Goal: Transaction & Acquisition: Obtain resource

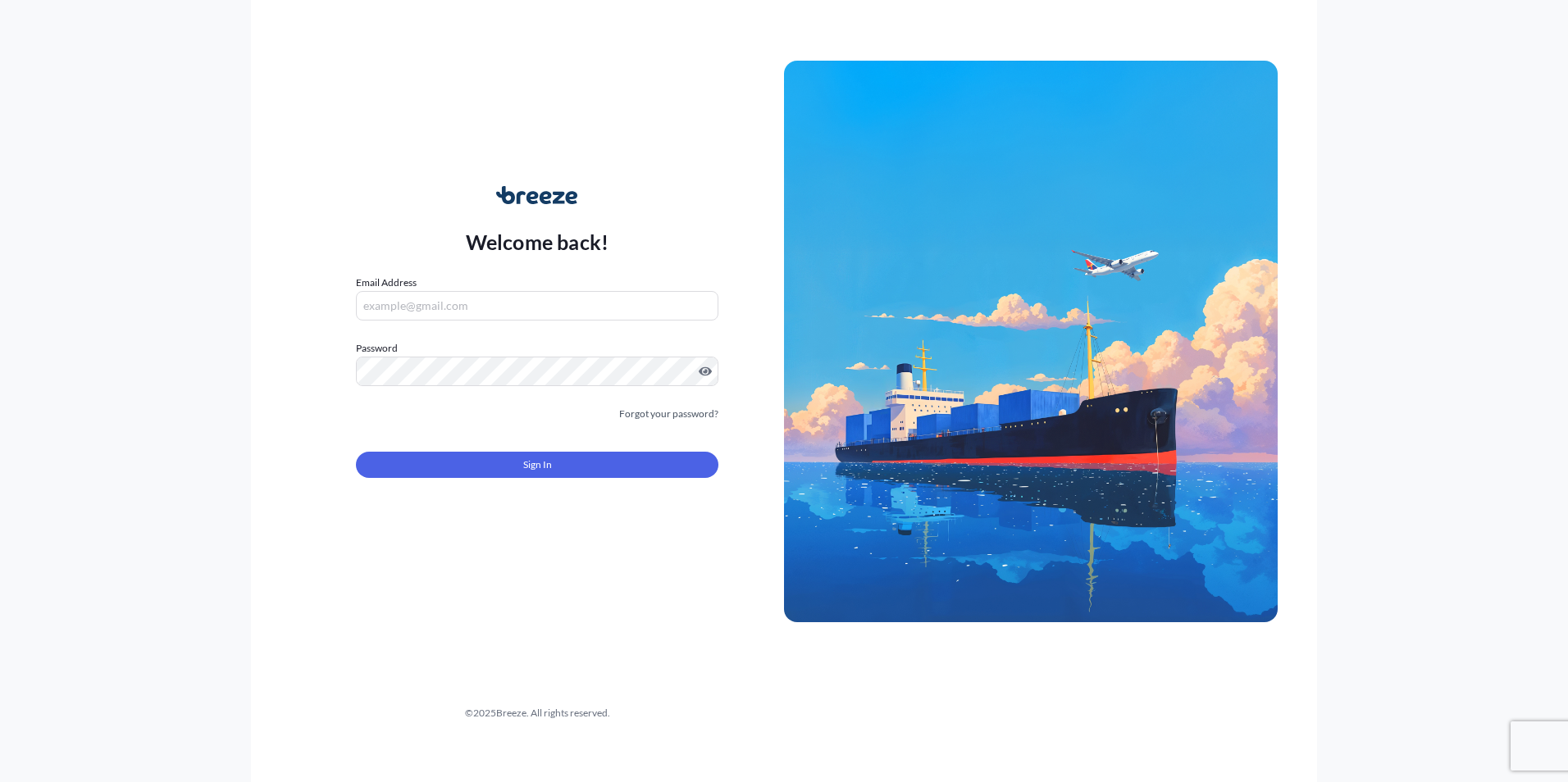
click at [523, 316] on input "Email Address" at bounding box center [537, 306] width 363 height 29
click at [449, 387] on form "Email Address [EMAIL_ADDRESS][DOMAIN_NAME] Password Must include: Upper & lower…" at bounding box center [537, 386] width 363 height 223
click at [555, 308] on input "[EMAIL_ADDRESS][DOMAIN_NAME]" at bounding box center [537, 306] width 363 height 29
drag, startPoint x: 558, startPoint y: 305, endPoint x: 338, endPoint y: 289, distance: 220.6
click at [338, 289] on div "Welcome back! Email Address [EMAIL_ADDRESS][DOMAIN_NAME] Password Password is r…" at bounding box center [537, 342] width 494 height 378
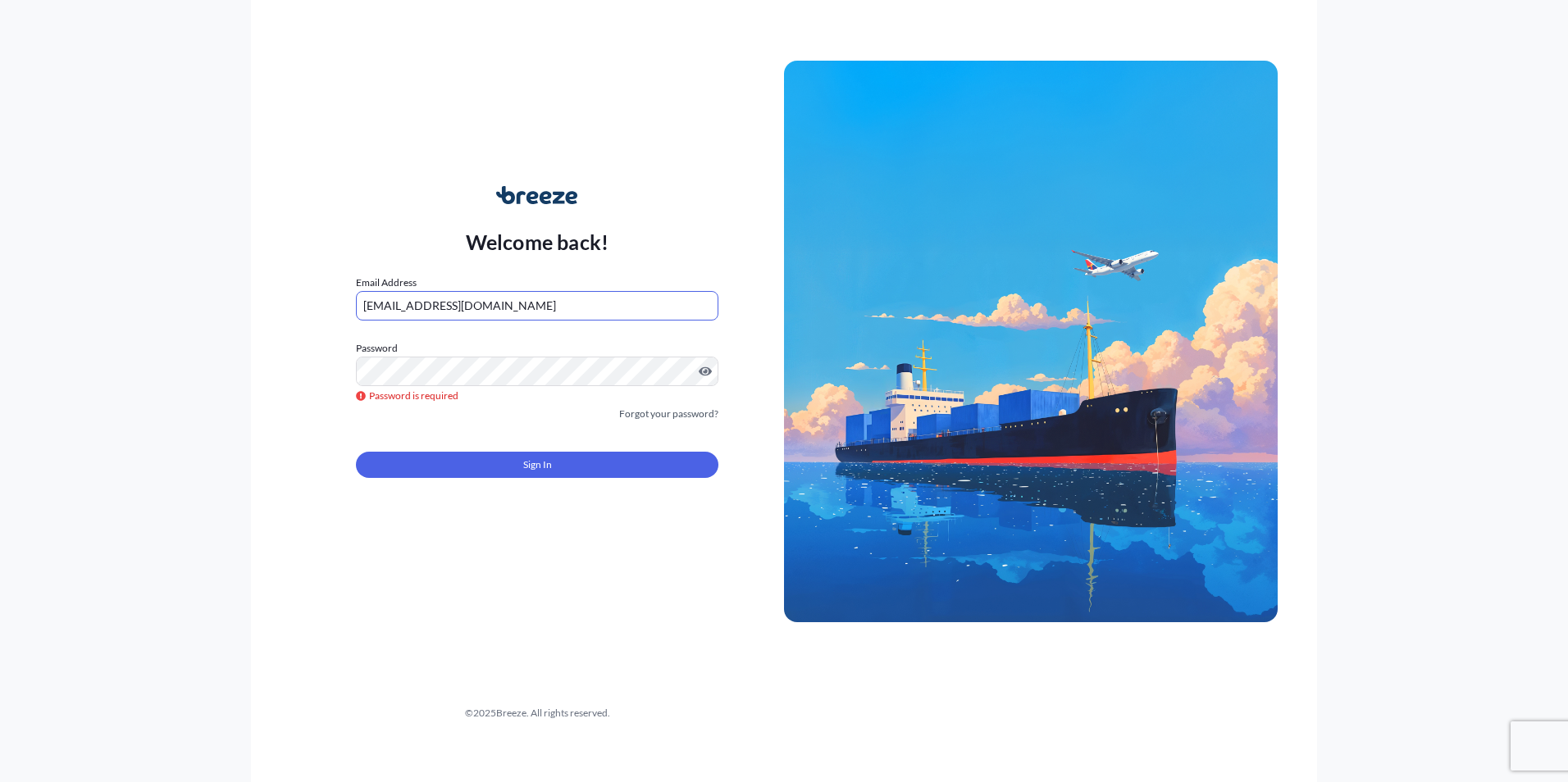
type input "[EMAIL_ADDRESS][DOMAIN_NAME]"
click at [645, 422] on link "Forgot your password?" at bounding box center [669, 414] width 100 height 16
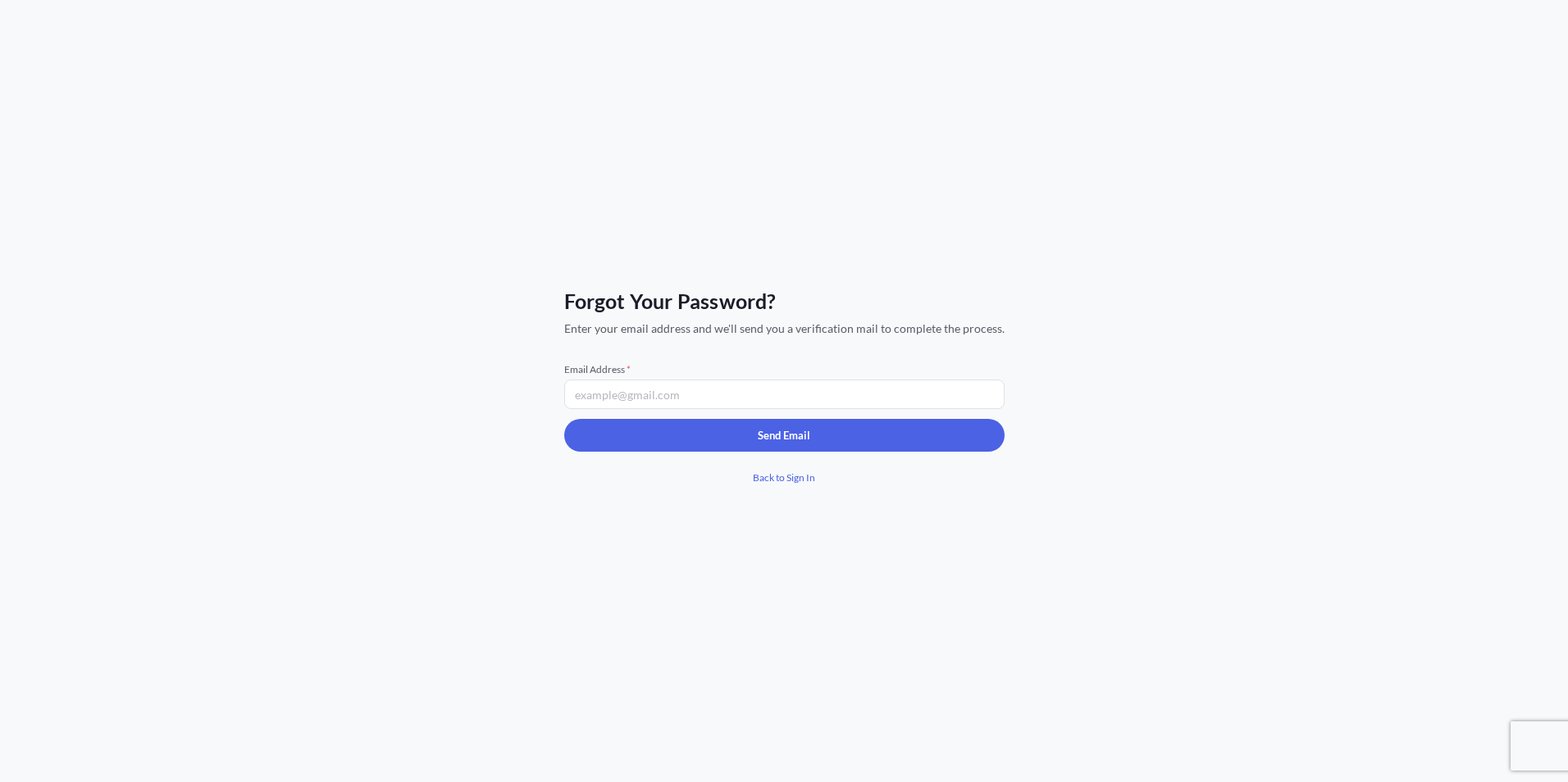
click at [651, 398] on input "Email Address *" at bounding box center [784, 394] width 440 height 29
type input "[EMAIL_ADDRESS][DOMAIN_NAME]"
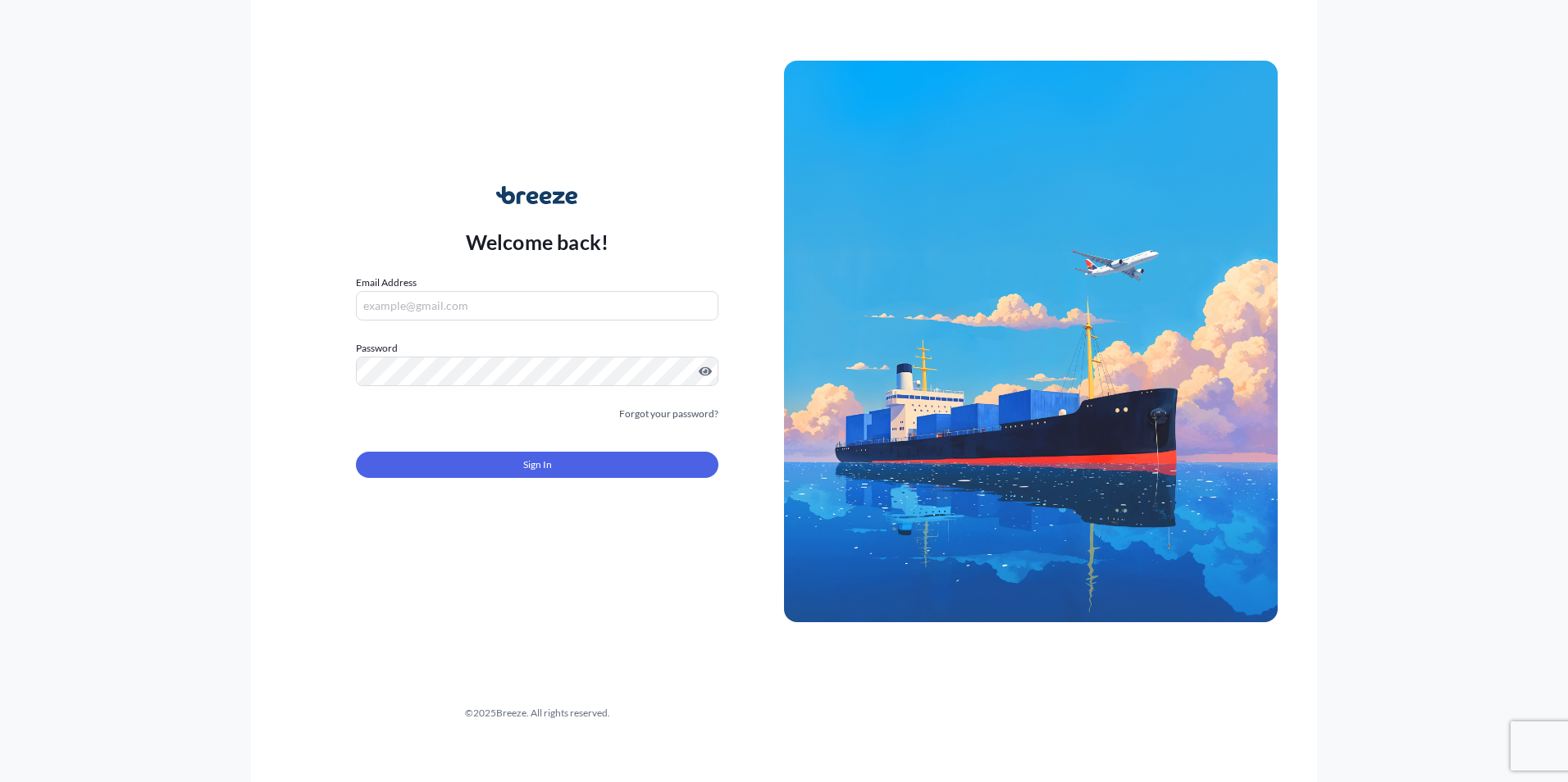
click at [562, 299] on input "Email Address" at bounding box center [537, 306] width 363 height 29
type input "[EMAIL_ADDRESS][DOMAIN_NAME]"
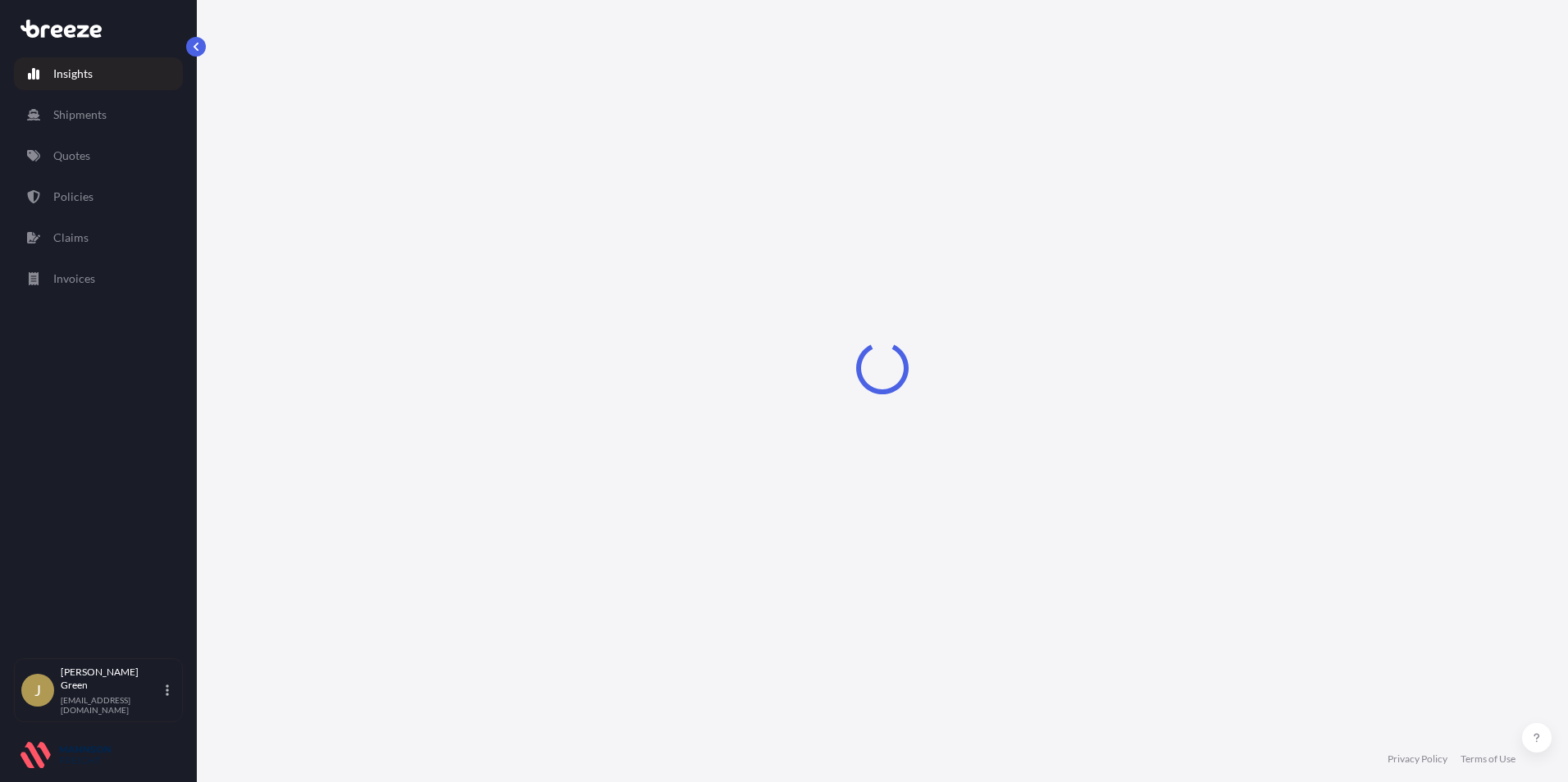
select select "2025"
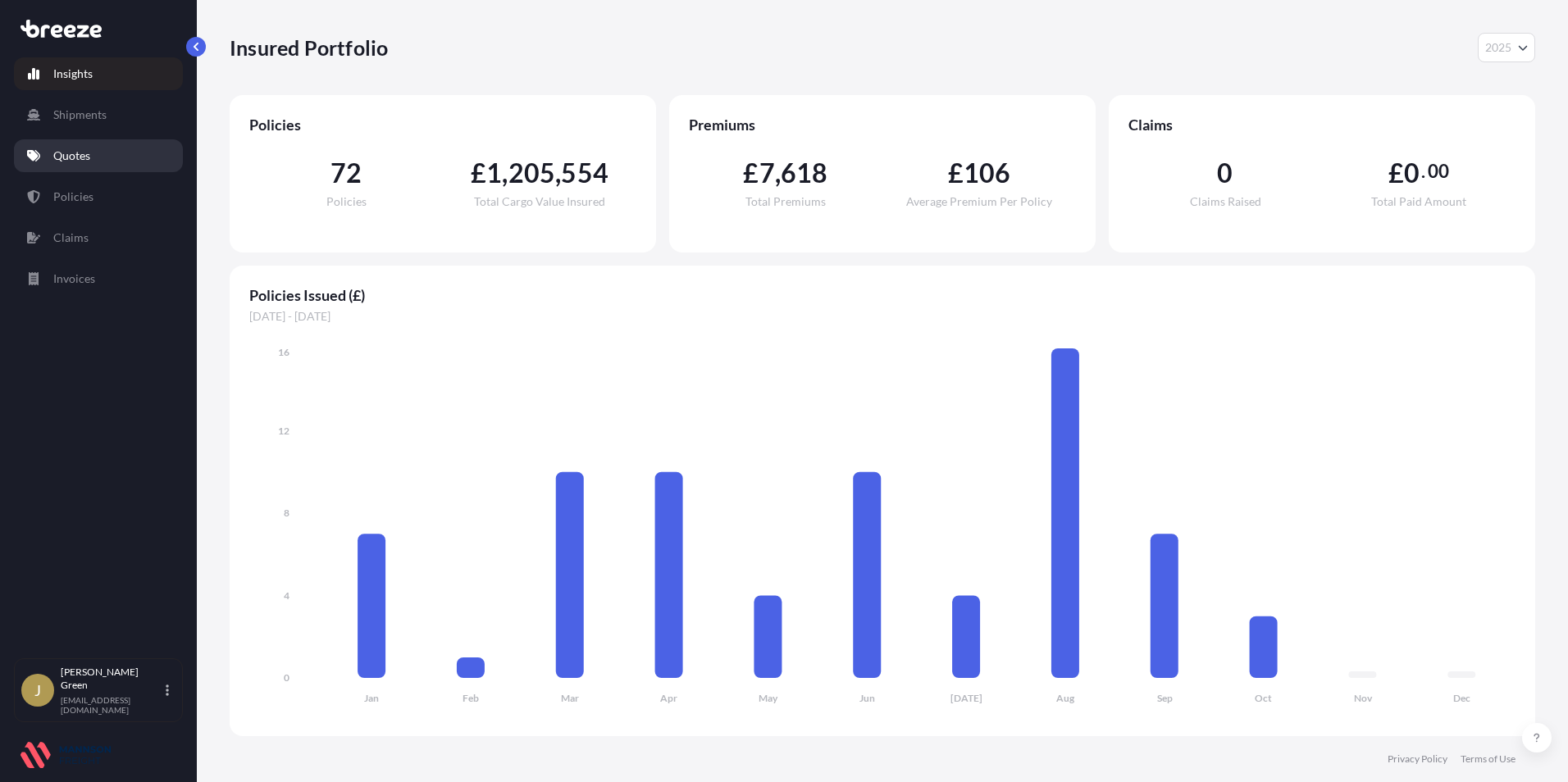
click at [140, 158] on link "Quotes" at bounding box center [98, 156] width 169 height 33
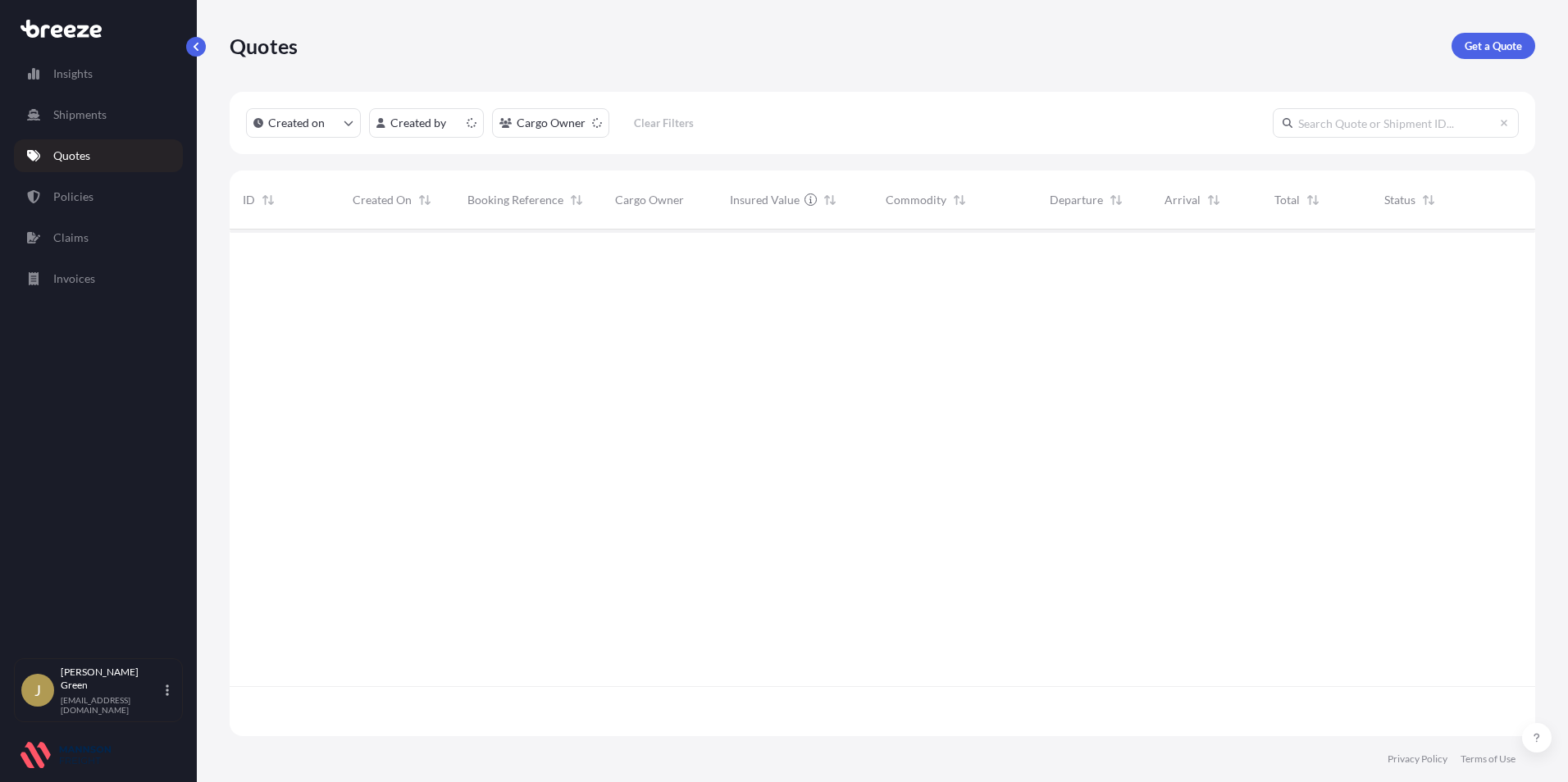
scroll to position [503, 1293]
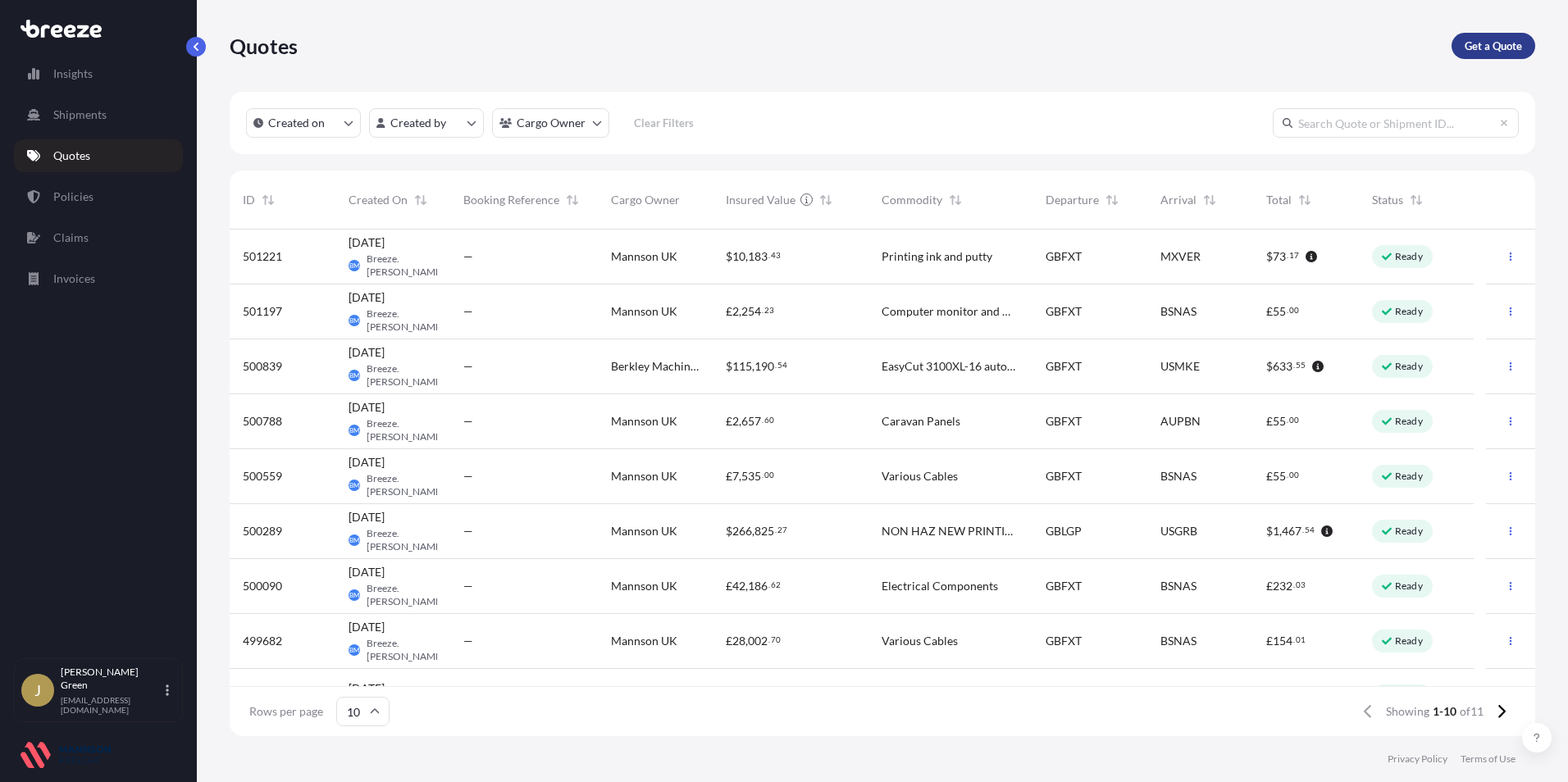
click at [1492, 51] on p "Get a Quote" at bounding box center [1493, 46] width 57 height 16
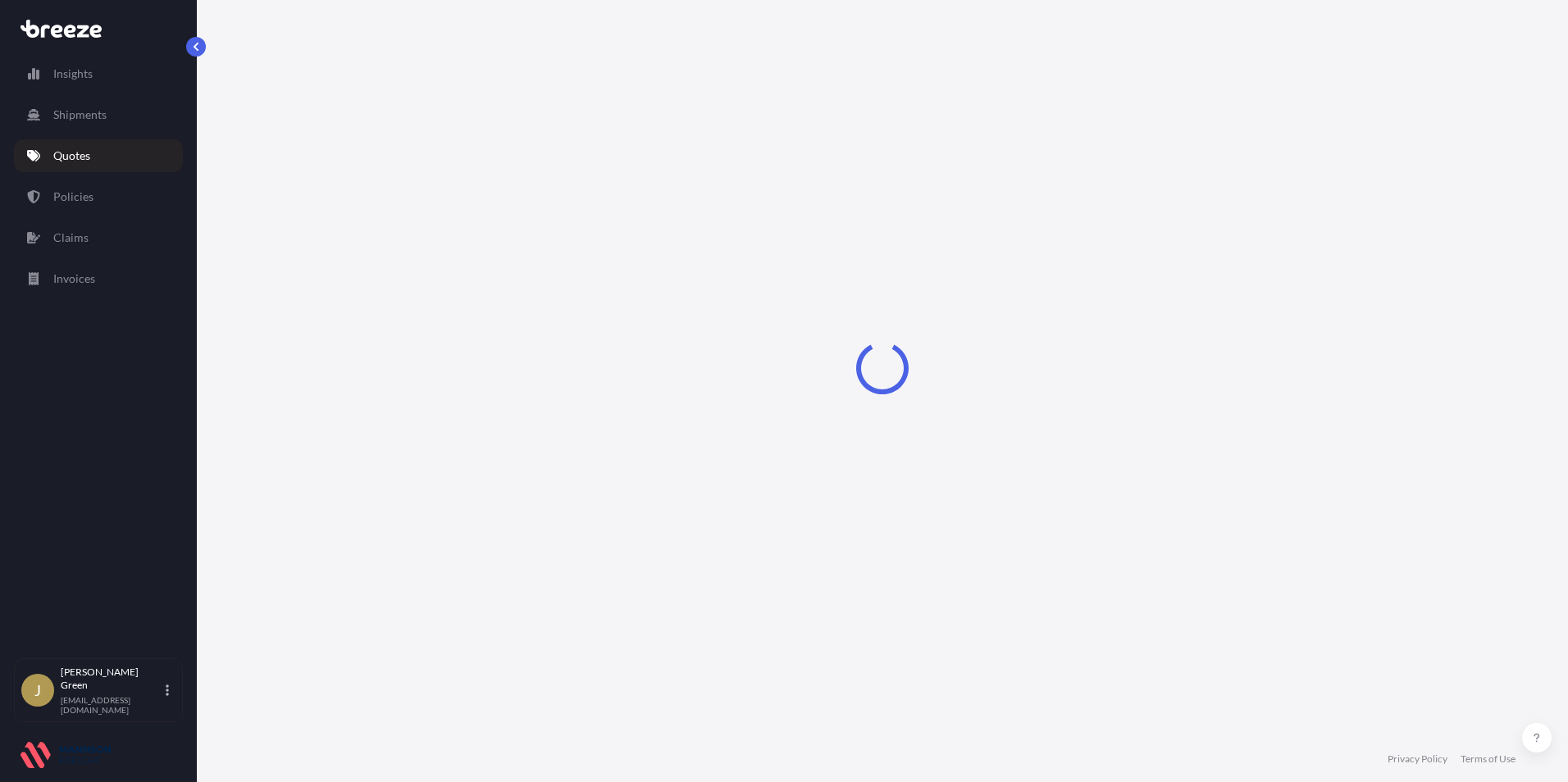
select select "Sea"
select select "1"
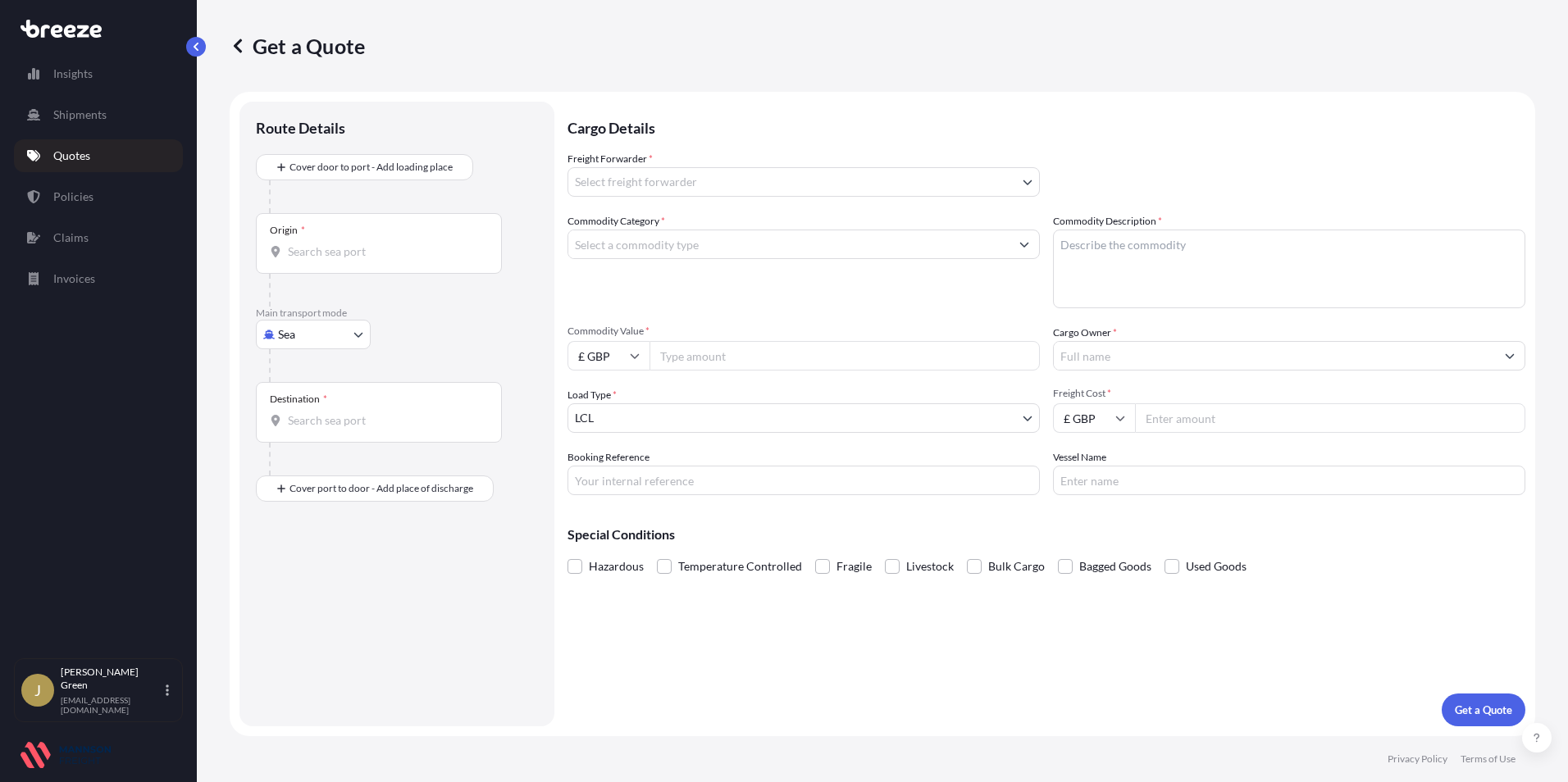
click at [746, 189] on body "Insights Shipments Quotes Policies Claims Invoices J [PERSON_NAME] [EMAIL_ADDRE…" at bounding box center [784, 391] width 1568 height 782
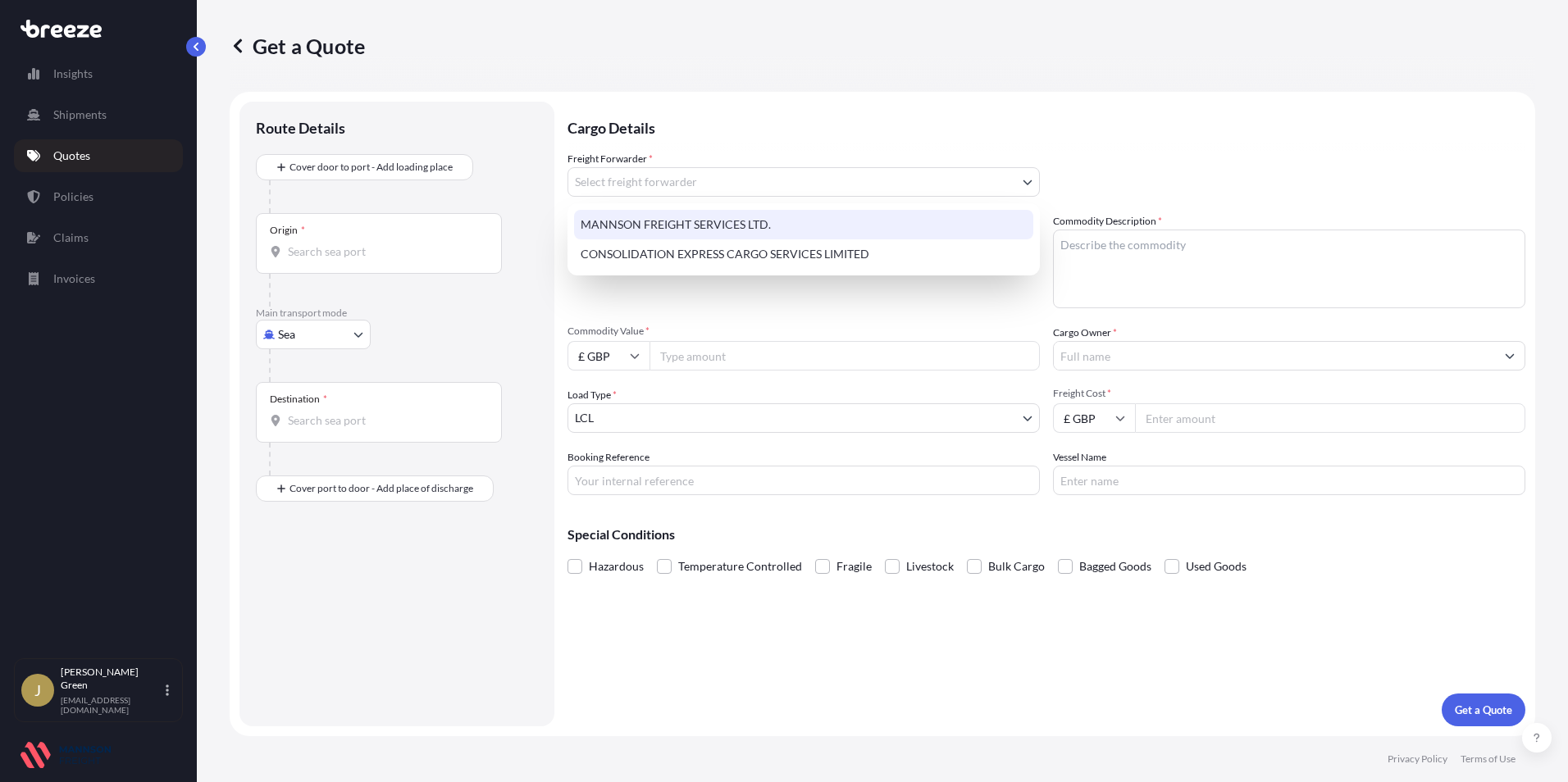
click at [744, 214] on div "MANNSON FREIGHT SERVICES LTD." at bounding box center [804, 224] width 459 height 29
select select "31417"
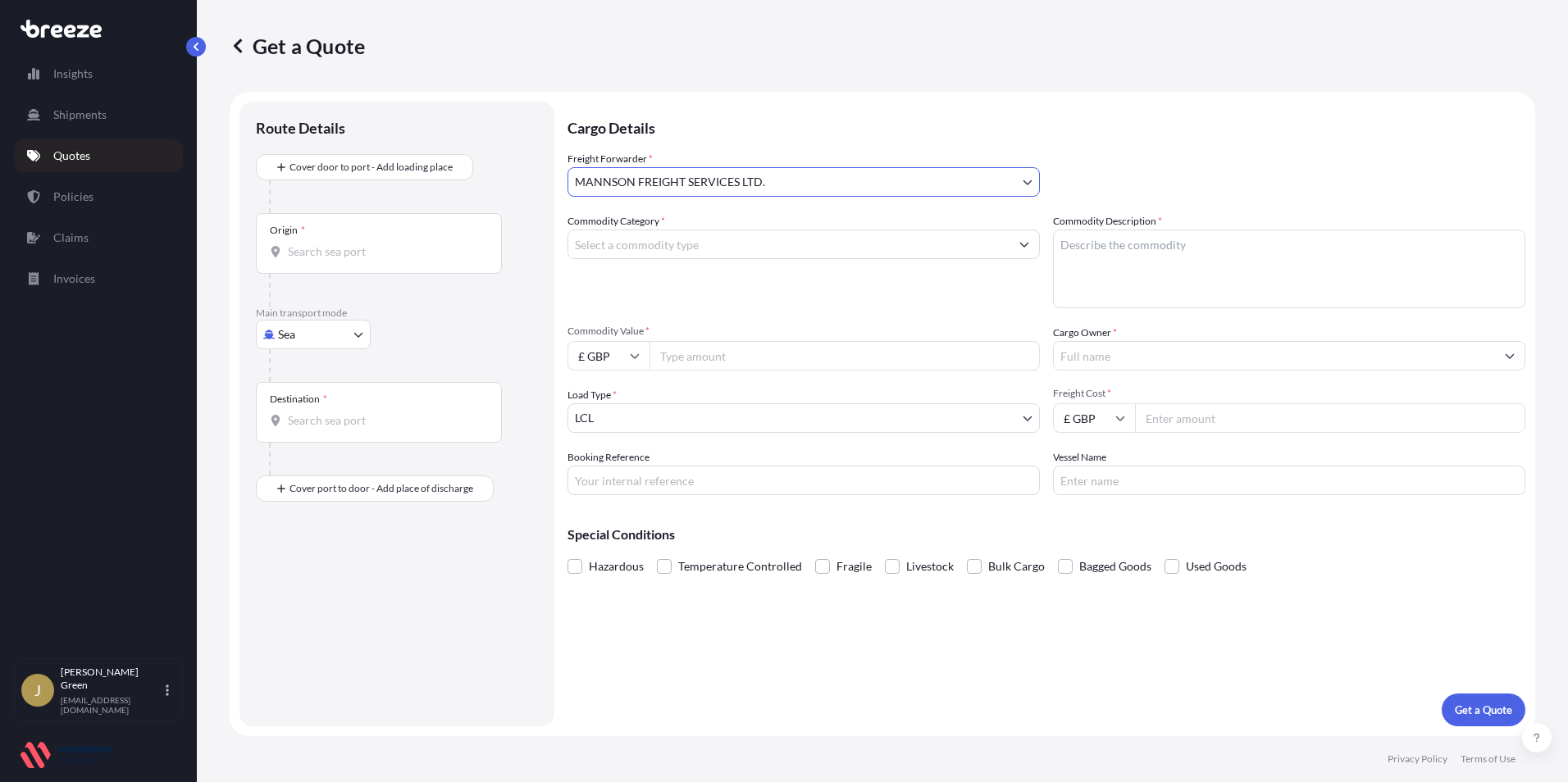
click at [728, 253] on input "Commodity Category *" at bounding box center [788, 244] width 441 height 29
type input "Alcoholic Beverages (but excluding Spirits) in Glass Bottles4400"
click at [781, 348] on input "Commodity Value *" at bounding box center [845, 356] width 391 height 29
type input "4400"
click at [1105, 325] on label "Cargo Owner *" at bounding box center [1085, 333] width 64 height 16
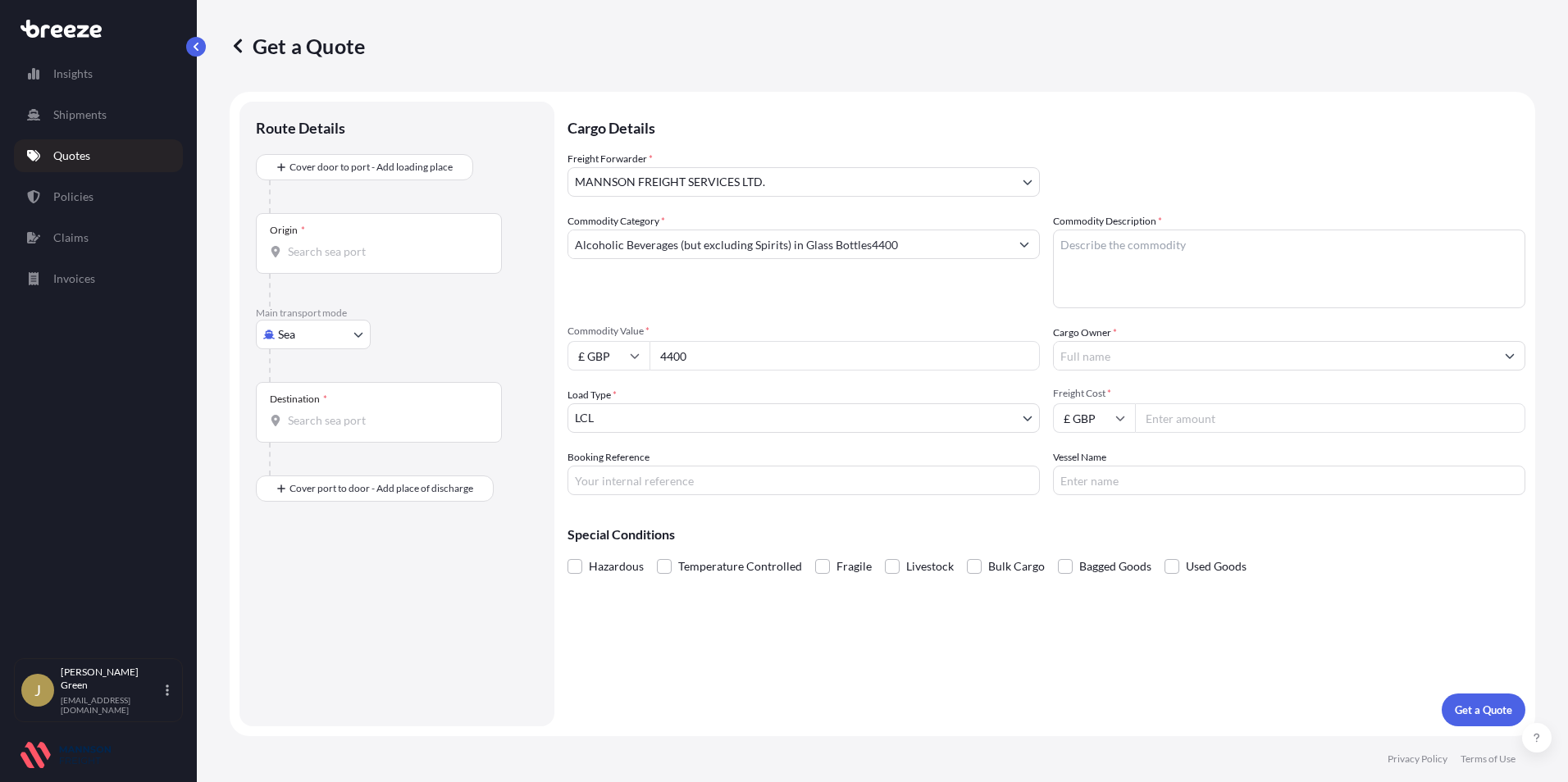
click at [1105, 341] on input "Cargo Owner *" at bounding box center [1274, 356] width 441 height 29
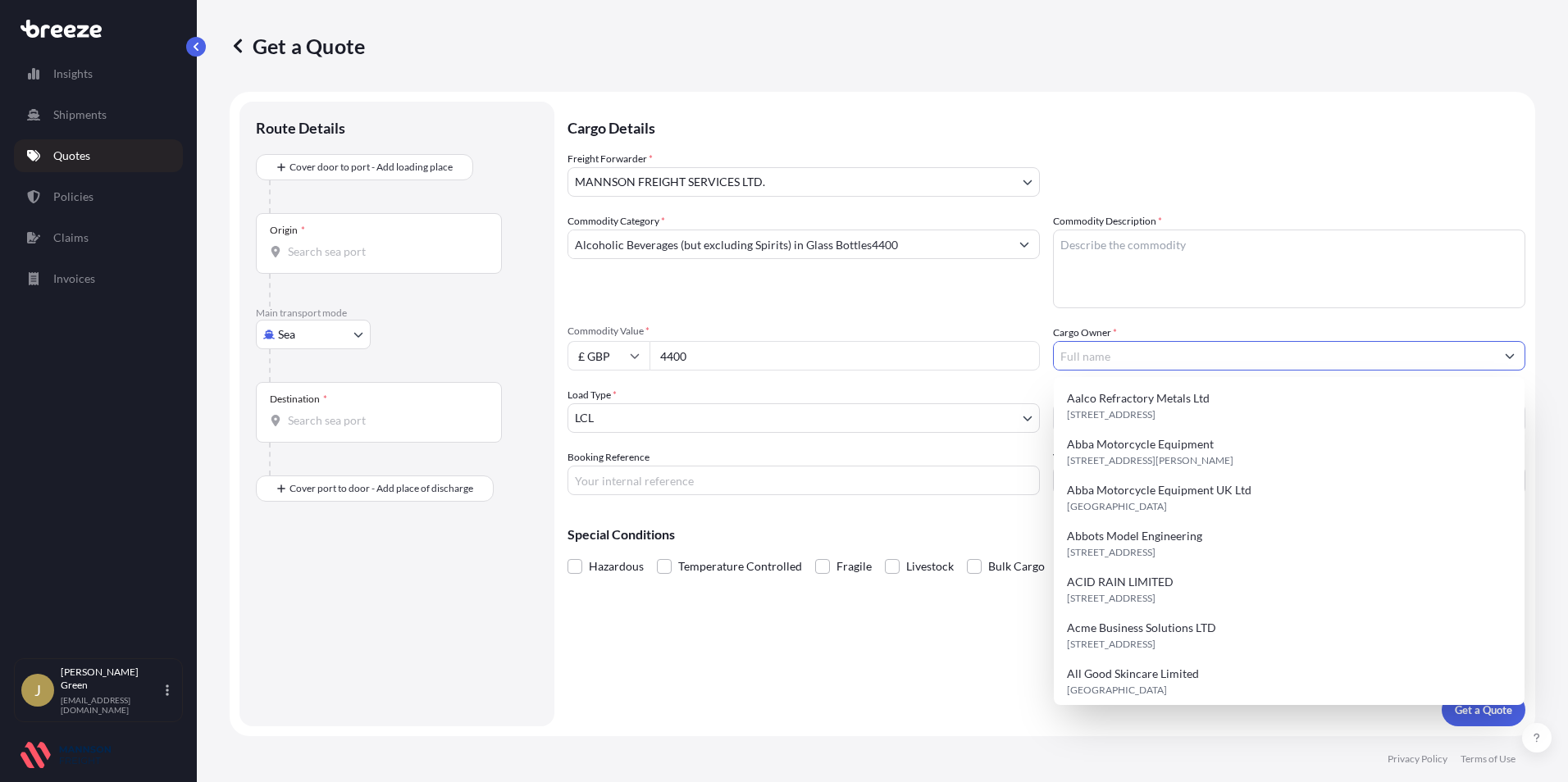
click at [1105, 362] on input "Cargo Owner *" at bounding box center [1274, 356] width 441 height 29
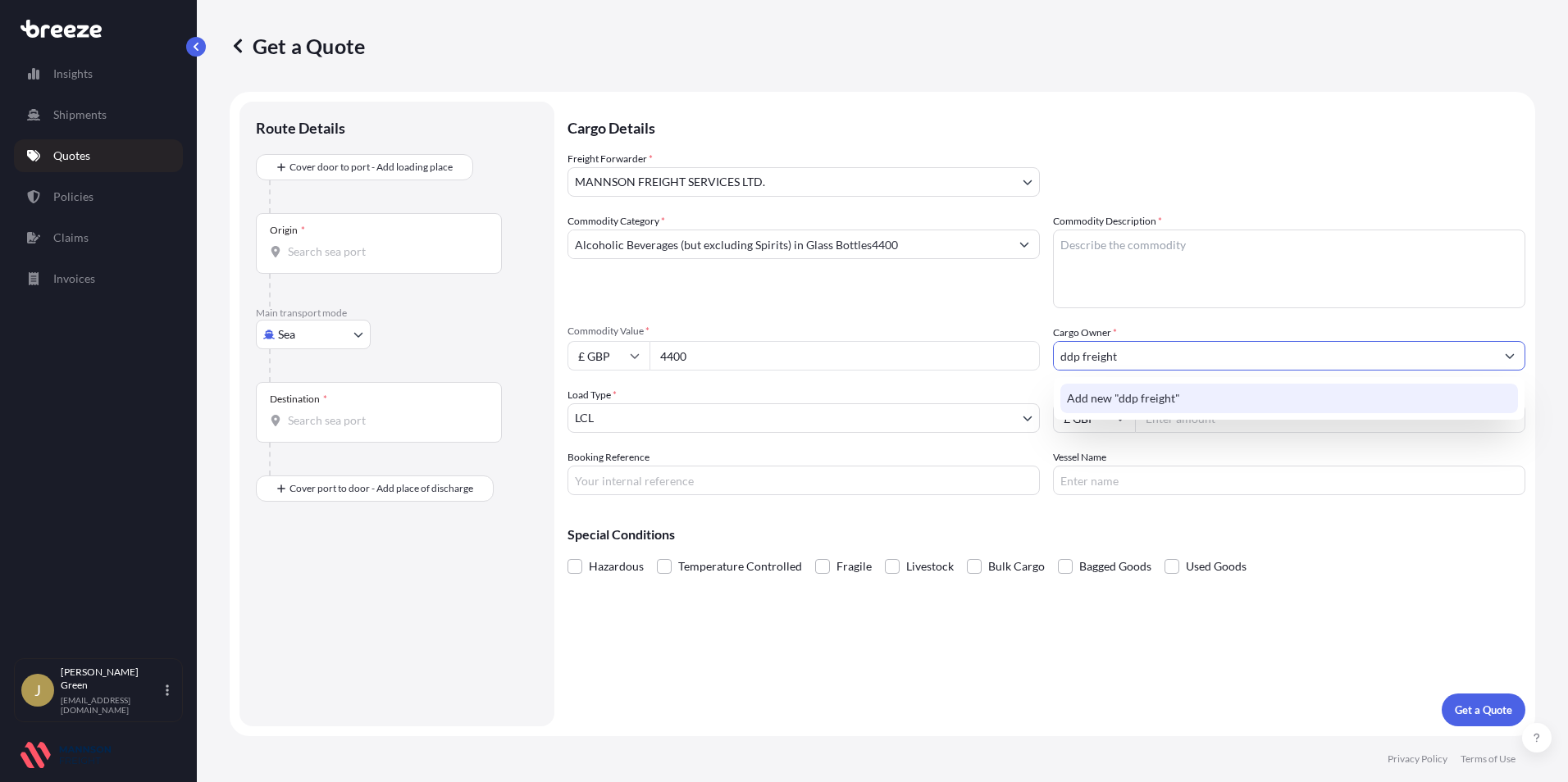
click at [1131, 404] on span "Add new "ddp freight"" at bounding box center [1124, 398] width 113 height 16
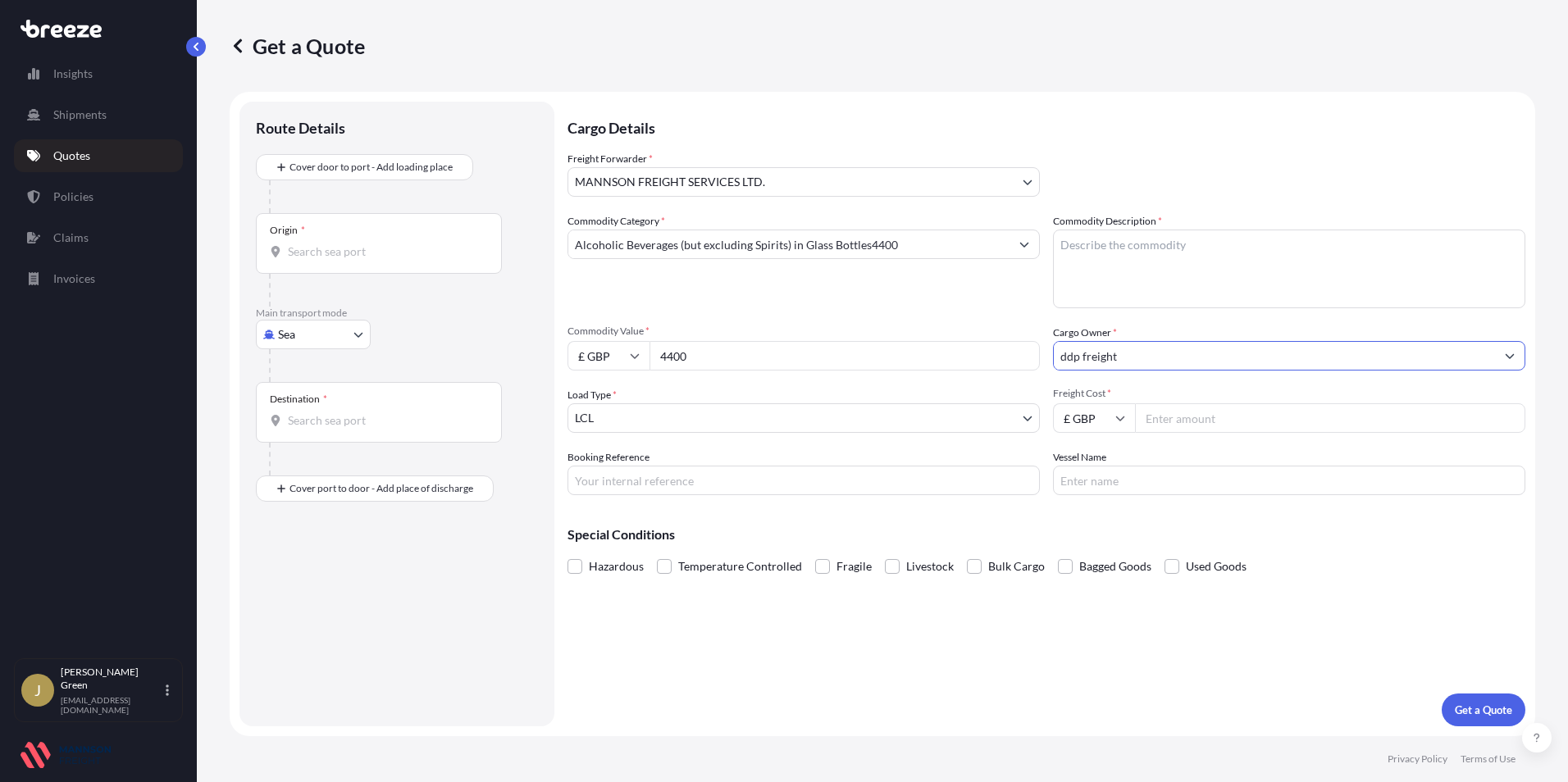
type input "ddp freight"
click at [834, 424] on body "10 options available. 0 options available. 1 option available. Insights Shipmen…" at bounding box center [784, 391] width 1568 height 782
click at [1170, 420] on input "Freight Cost *" at bounding box center [1331, 418] width 391 height 29
click at [1172, 426] on input "Freight Cost *" at bounding box center [1331, 418] width 391 height 29
type input "436"
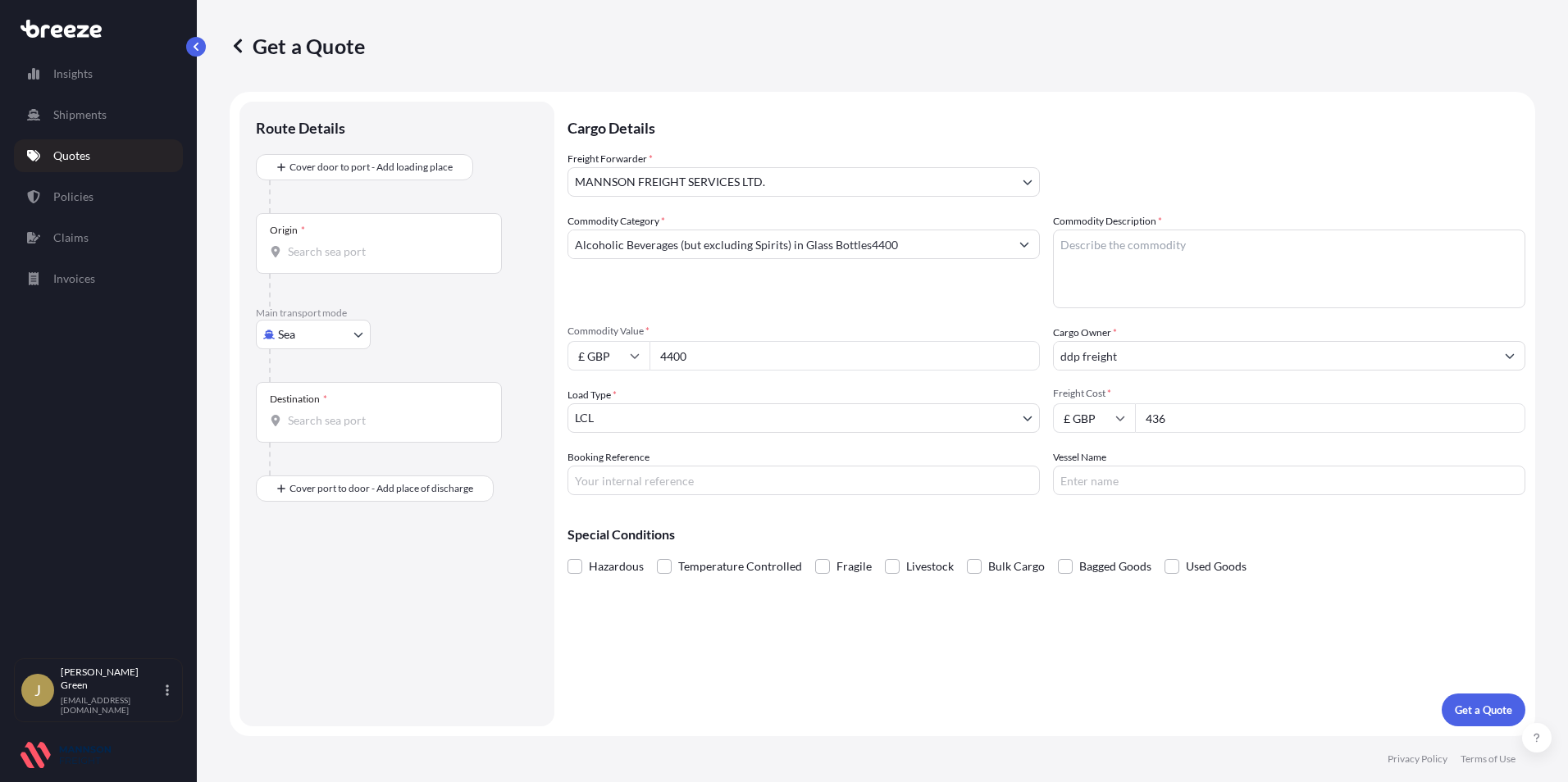
click at [1281, 242] on textarea "Commodity Description *" at bounding box center [1289, 268] width 472 height 79
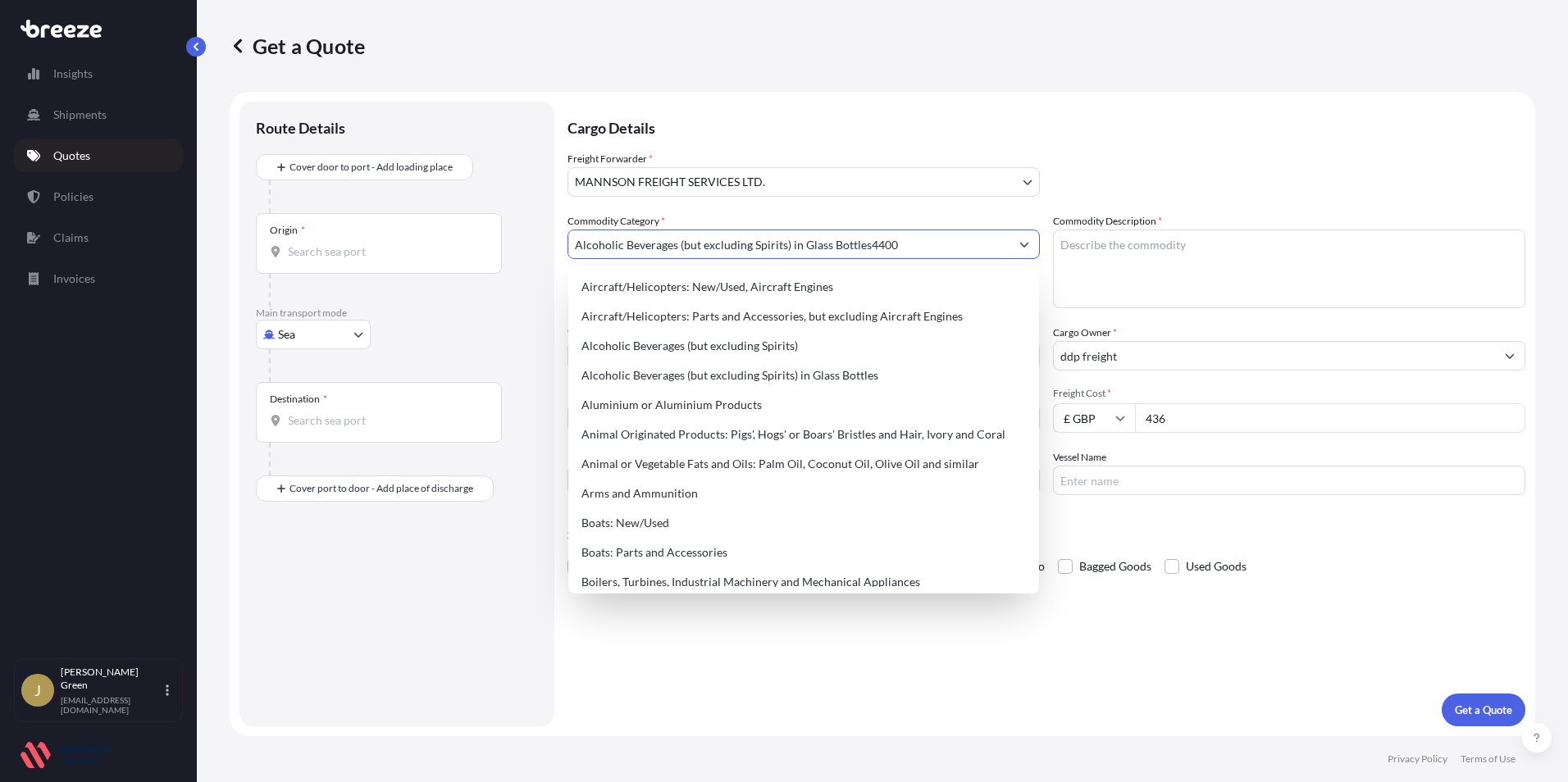
click at [942, 246] on input "Alcoholic Beverages (but excluding Spirits) in Glass Bottles4400" at bounding box center [788, 244] width 441 height 29
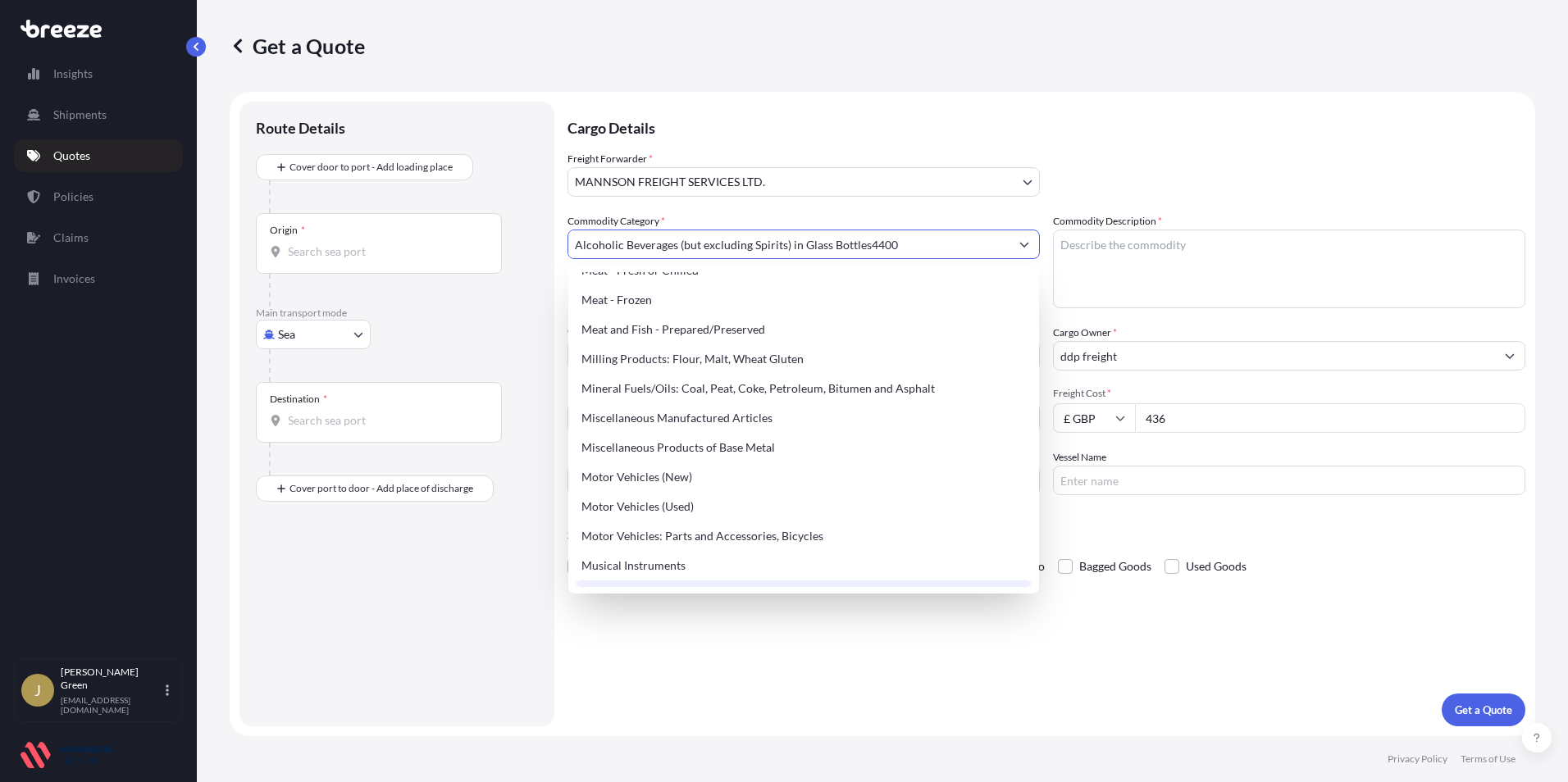
scroll to position [2136, 0]
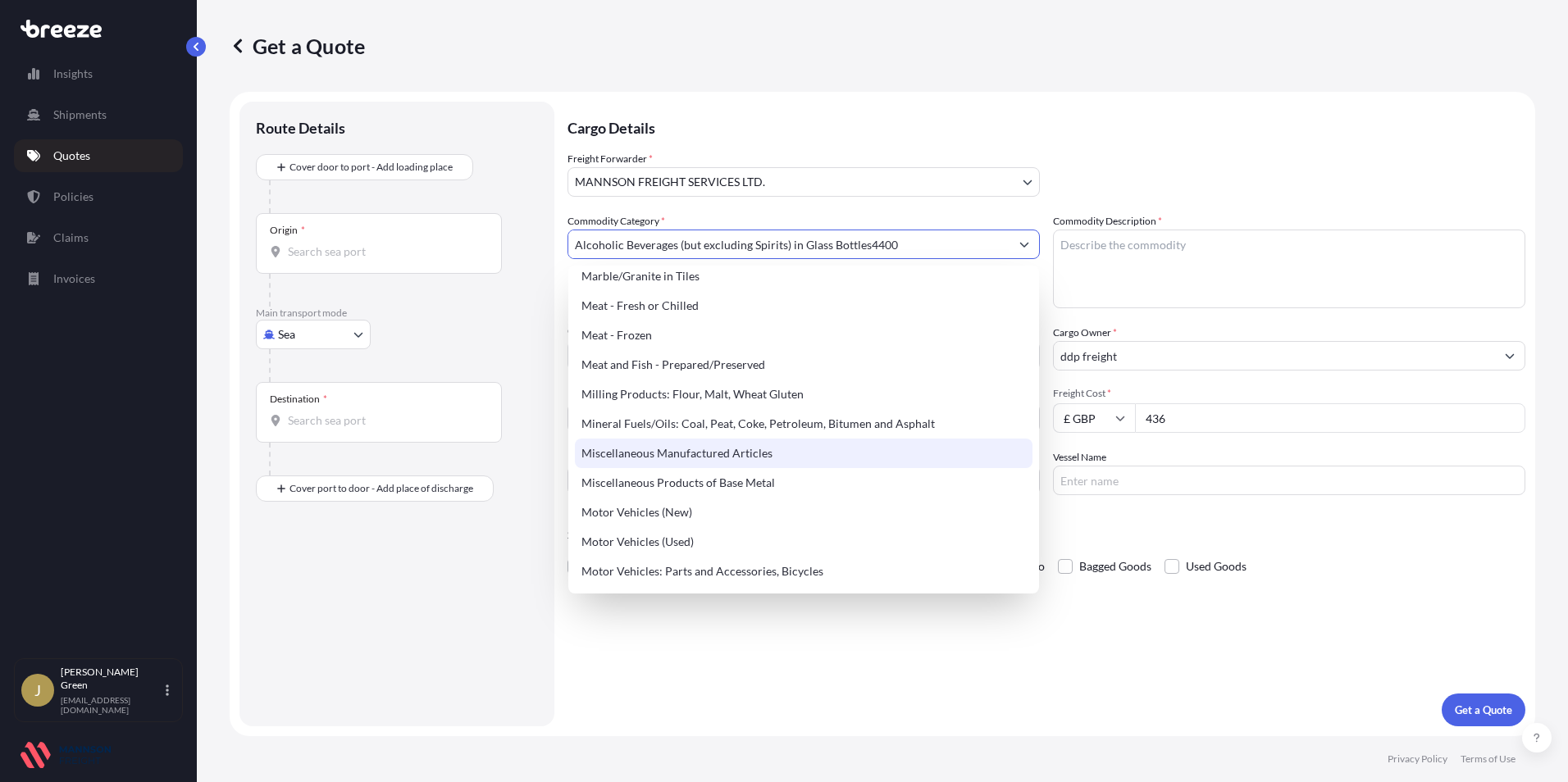
click at [738, 465] on div "Miscellaneous Manufactured Articles" at bounding box center [804, 454] width 457 height 29
type input "Miscellaneous Manufactured Articles"
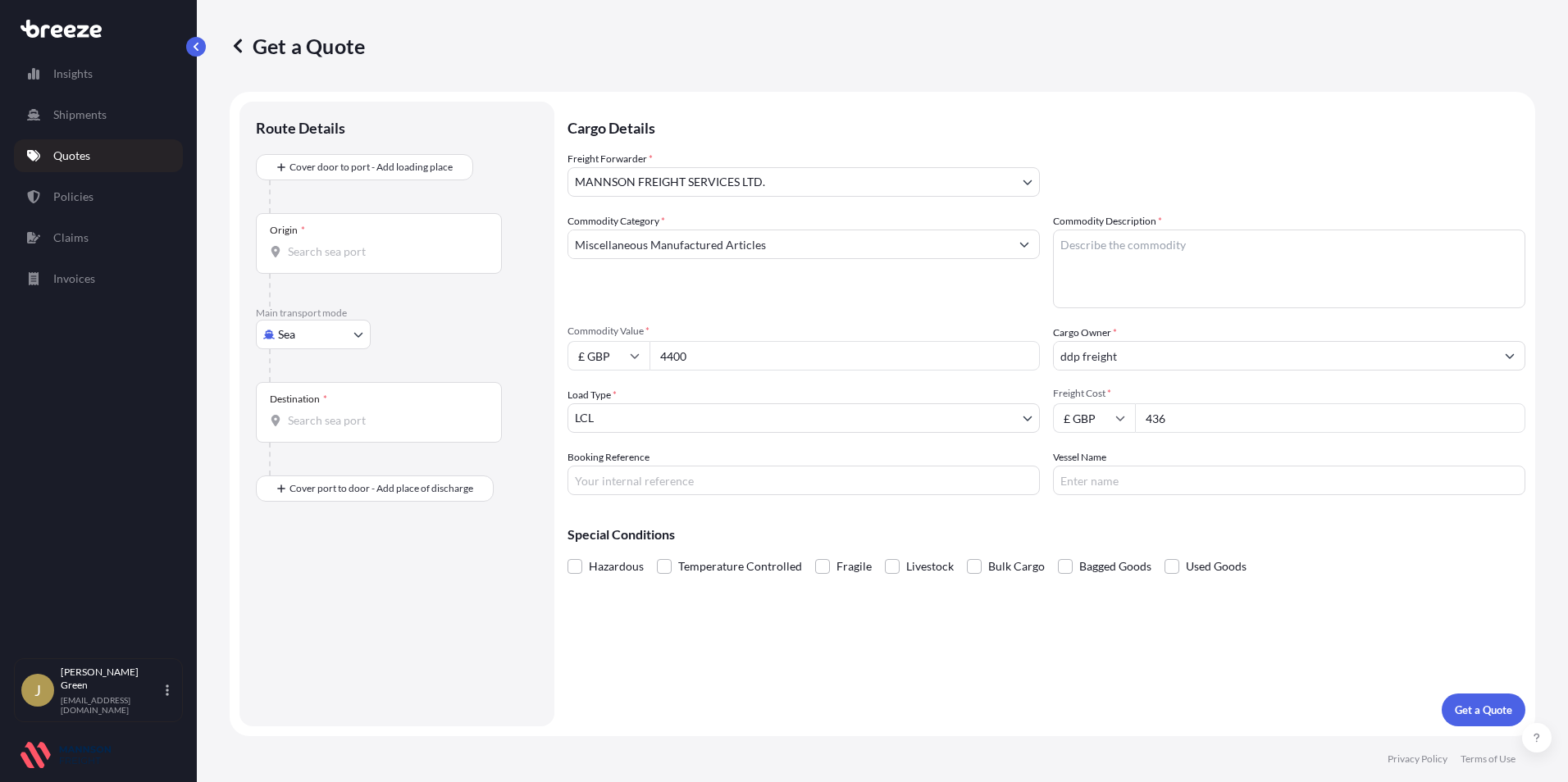
click at [313, 261] on div "Origin *" at bounding box center [379, 243] width 246 height 61
click at [313, 260] on input "Origin *" at bounding box center [384, 251] width 193 height 16
drag, startPoint x: 347, startPoint y: 257, endPoint x: 186, endPoint y: 248, distance: 161.3
click at [186, 248] on div "Insights Shipments Quotes Policies Claims Invoices J [PERSON_NAME] [EMAIL_ADDRE…" at bounding box center [784, 391] width 1568 height 782
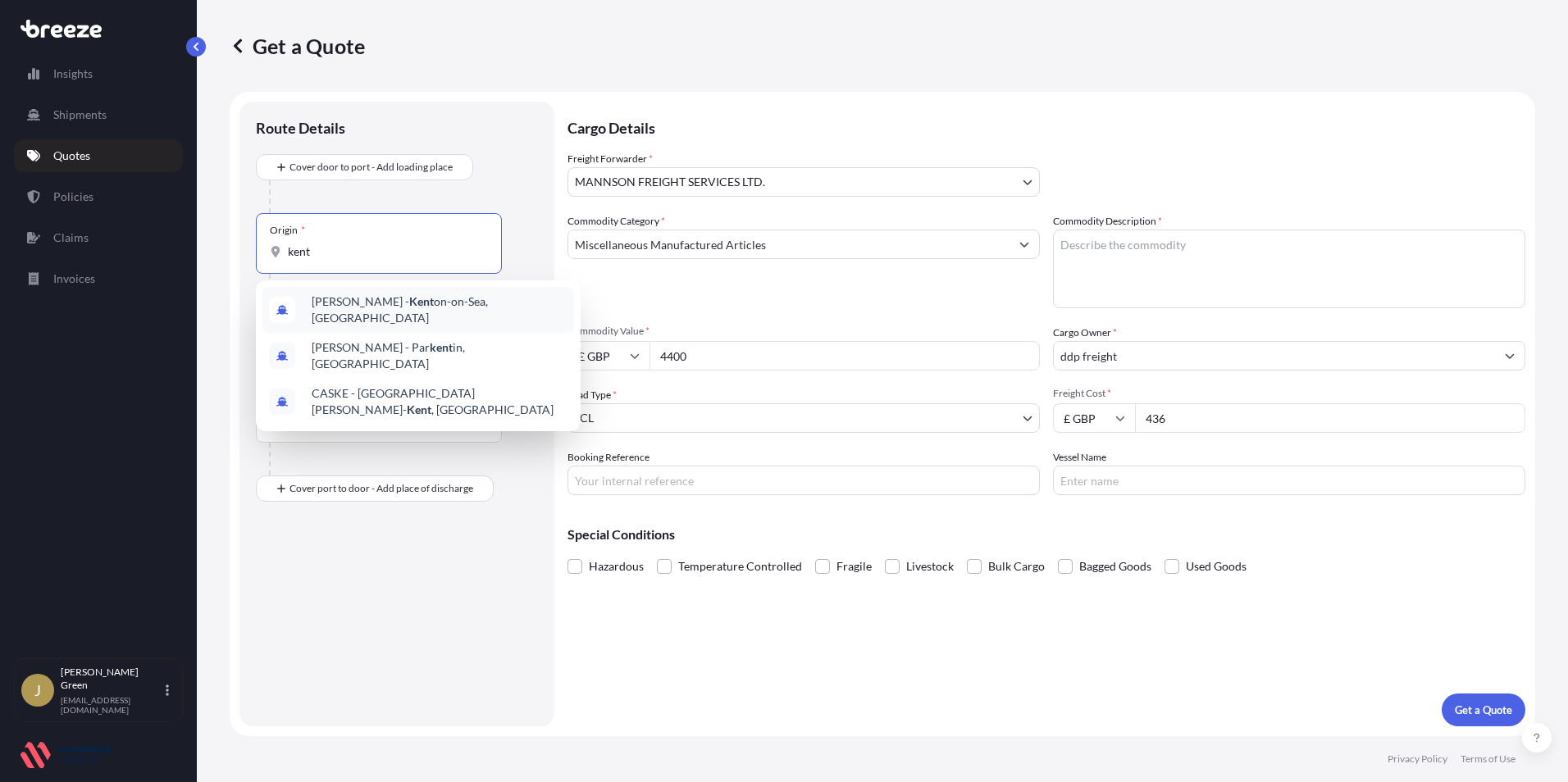
drag, startPoint x: 334, startPoint y: 254, endPoint x: 198, endPoint y: 240, distance: 136.7
click at [190, 245] on div "Insights Shipments Quotes Policies Claims Invoices J [PERSON_NAME] [EMAIL_ADDRE…" at bounding box center [784, 391] width 1568 height 782
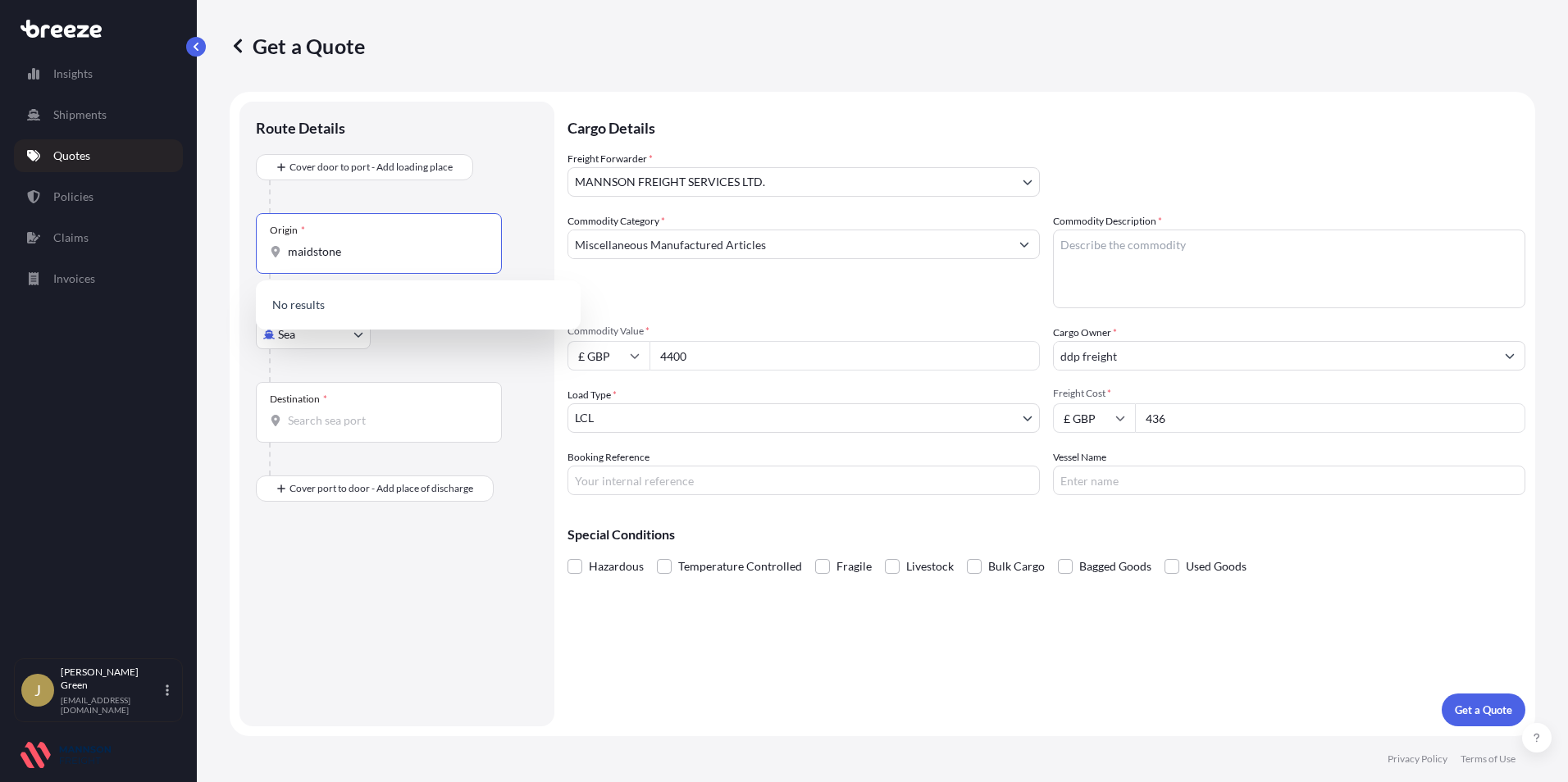
drag, startPoint x: 382, startPoint y: 253, endPoint x: 216, endPoint y: 261, distance: 166.2
click at [216, 261] on div "Get a Quote Route Details Cover door to port - Add loading place Place of loadi…" at bounding box center [882, 368] width 1371 height 736
type input "maidstone"
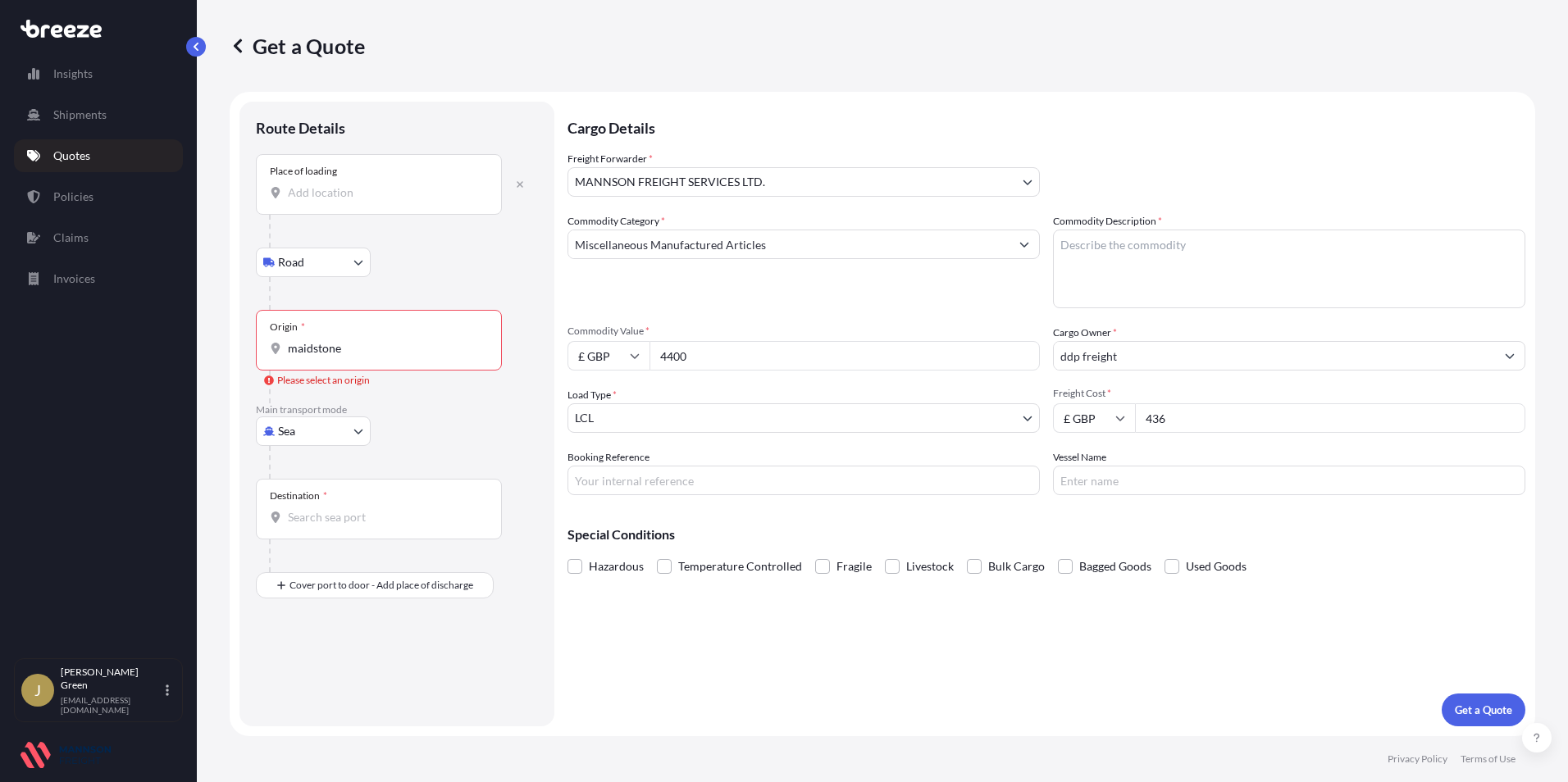
click at [368, 190] on input "Place of loading" at bounding box center [384, 192] width 193 height 16
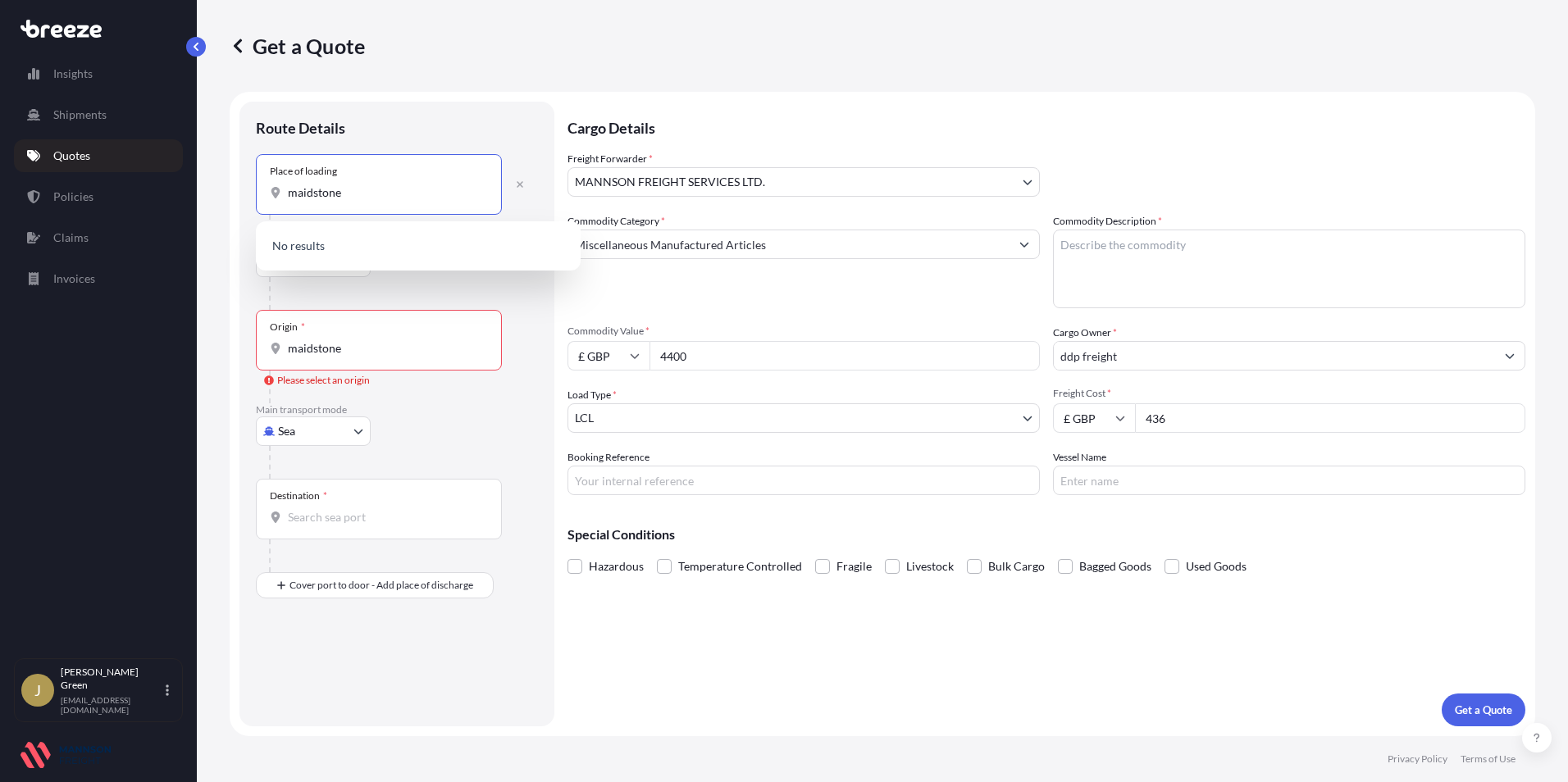
click at [359, 182] on div "Place of loading maidstone" at bounding box center [379, 184] width 246 height 61
click at [359, 184] on input "maidstone" at bounding box center [384, 192] width 193 height 16
click at [359, 184] on div "Place of loading maidstone" at bounding box center [379, 184] width 246 height 61
click at [359, 184] on input "maidstone" at bounding box center [384, 192] width 193 height 16
drag, startPoint x: 360, startPoint y: 185, endPoint x: 296, endPoint y: 192, distance: 64.4
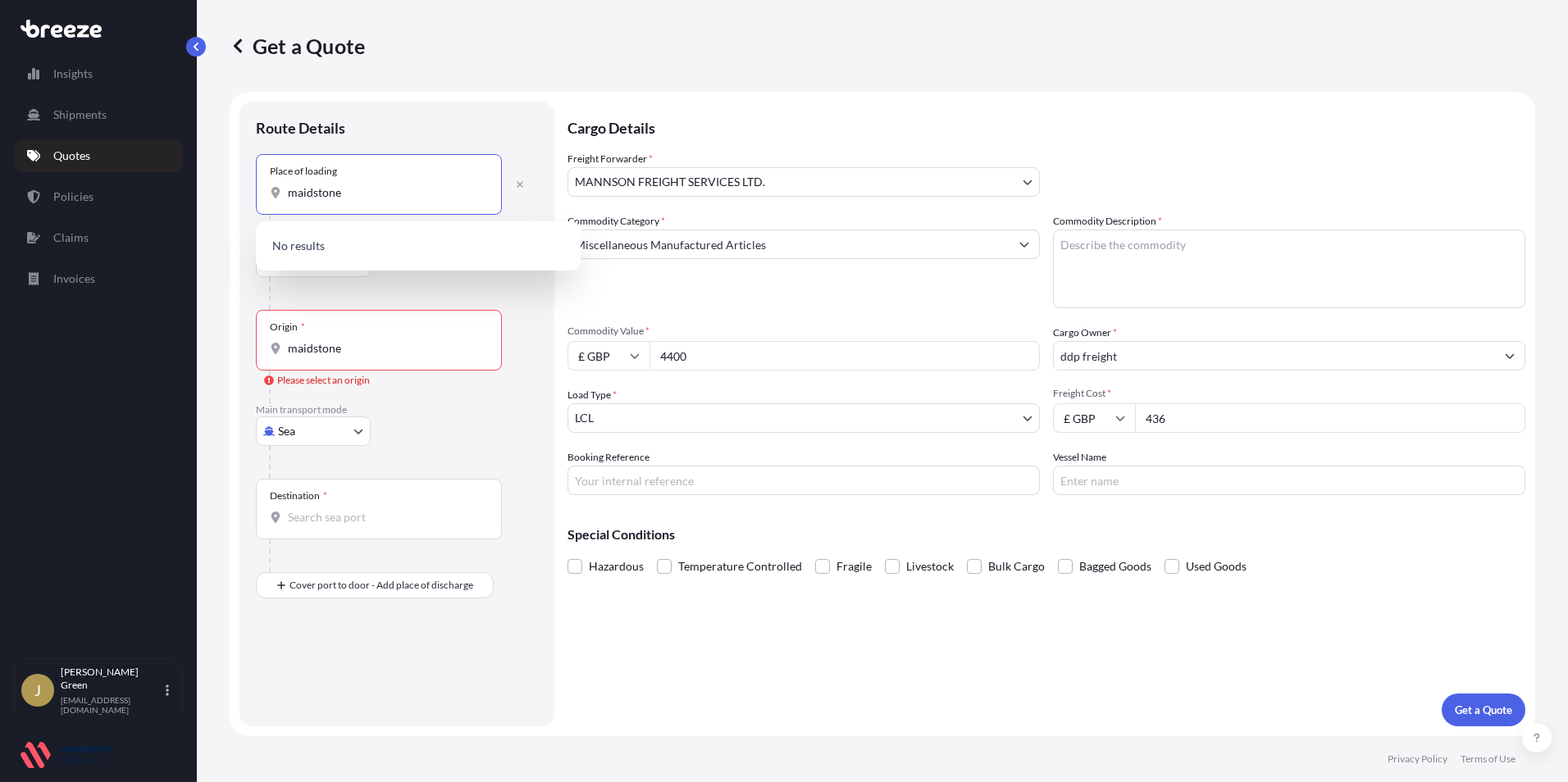
click at [296, 192] on input "maidstone" at bounding box center [384, 192] width 193 height 16
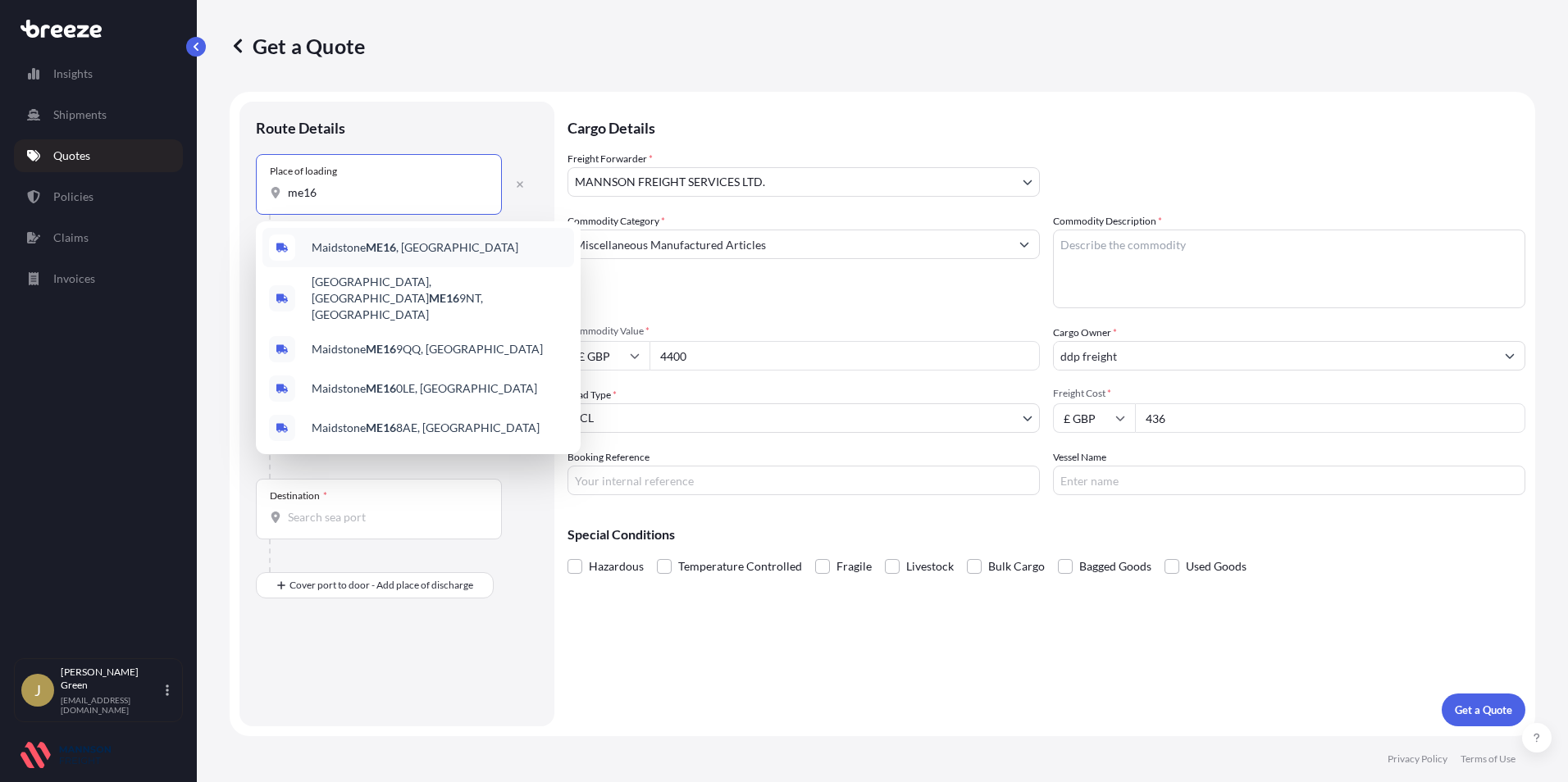
click at [508, 243] on div "Maidstone ME16 , [GEOGRAPHIC_DATA]" at bounding box center [418, 247] width 312 height 39
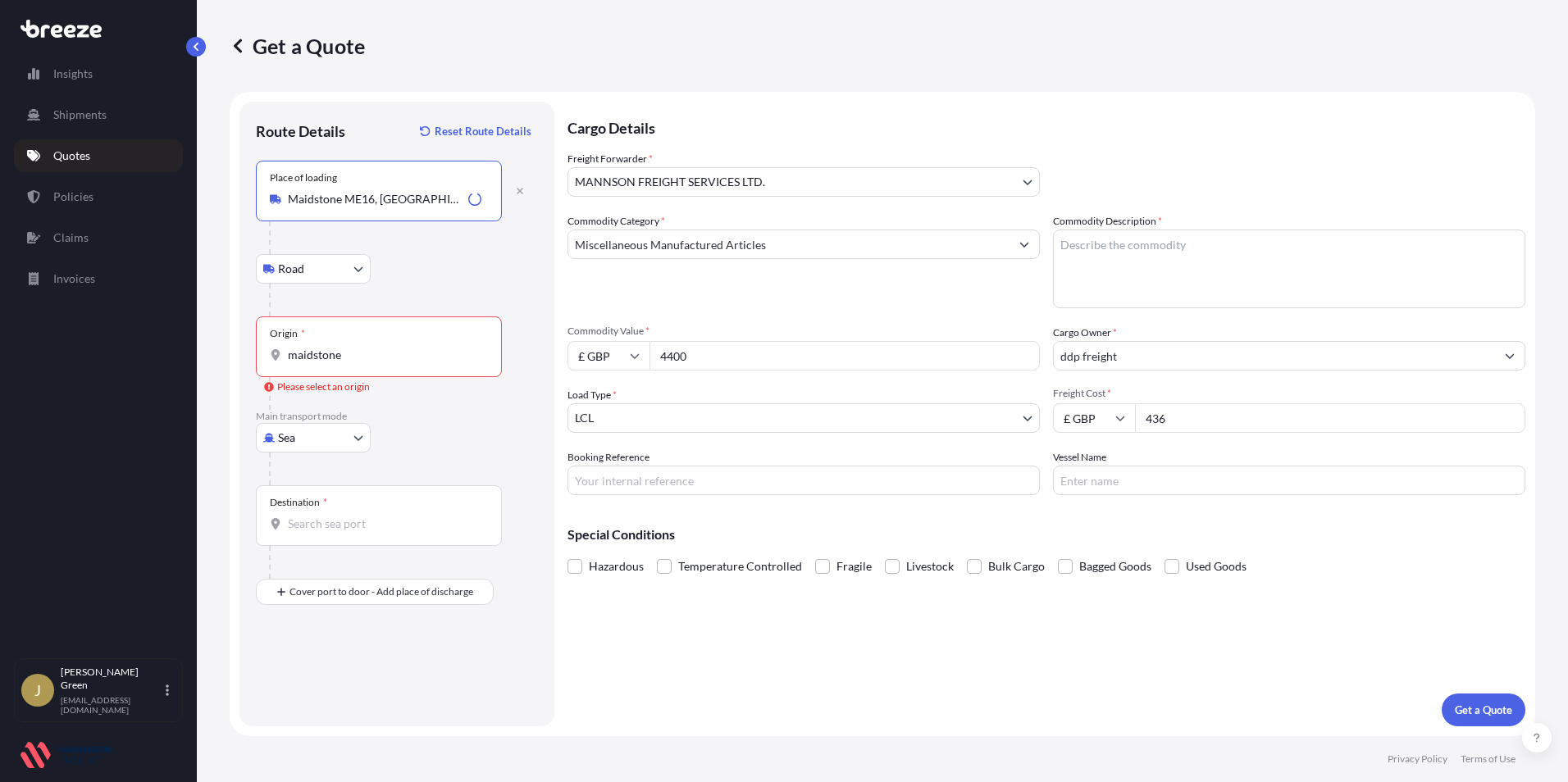
type input "Maidstone ME16, [GEOGRAPHIC_DATA]"
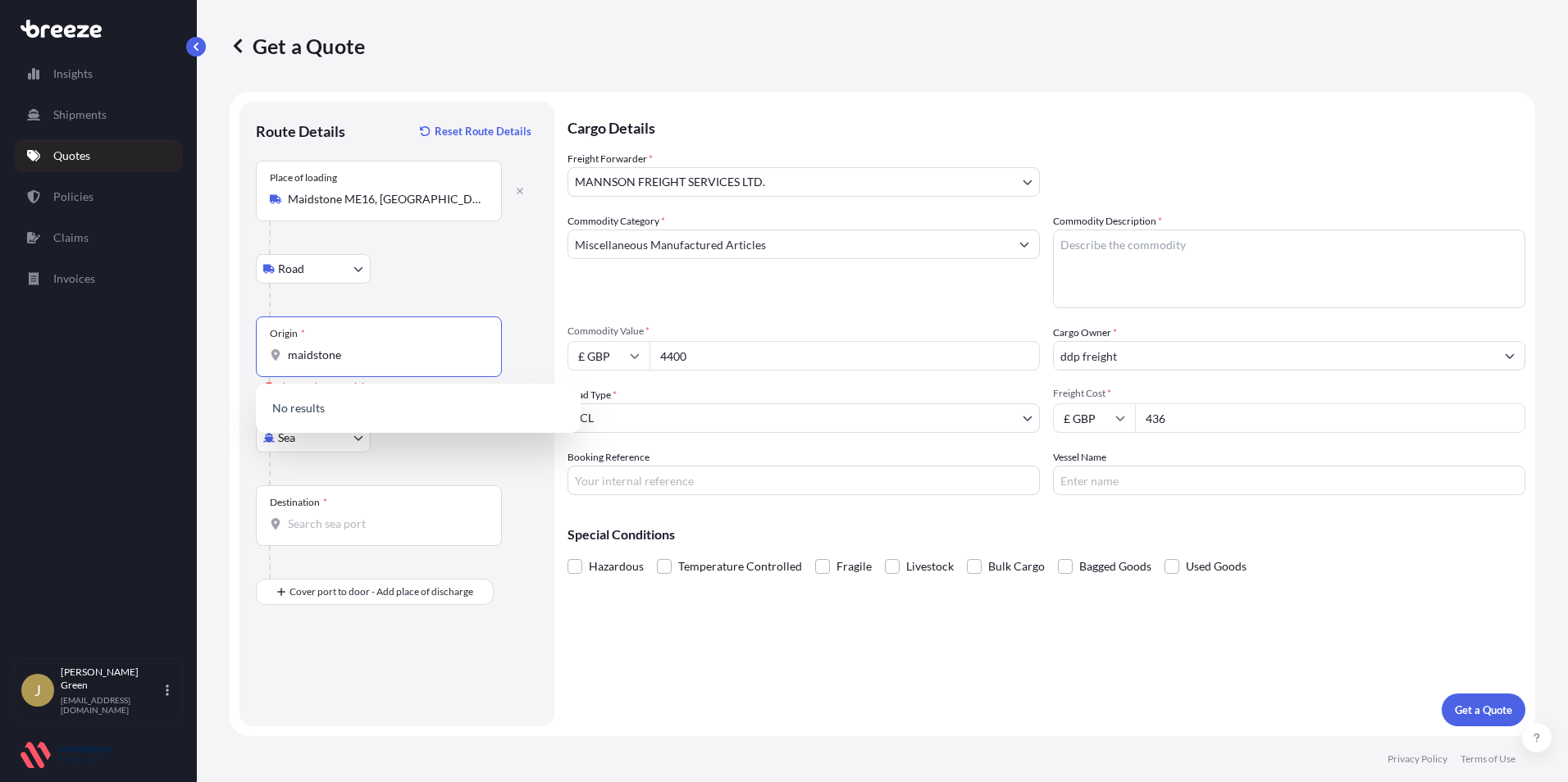
click at [347, 354] on input "maidstone" at bounding box center [384, 355] width 193 height 16
drag, startPoint x: 353, startPoint y: 356, endPoint x: 217, endPoint y: 353, distance: 136.0
click at [217, 353] on div "Get a Quote Route Details Reset Route Details Place of loading [GEOGRAPHIC_DATA…" at bounding box center [882, 368] width 1371 height 736
type input "l"
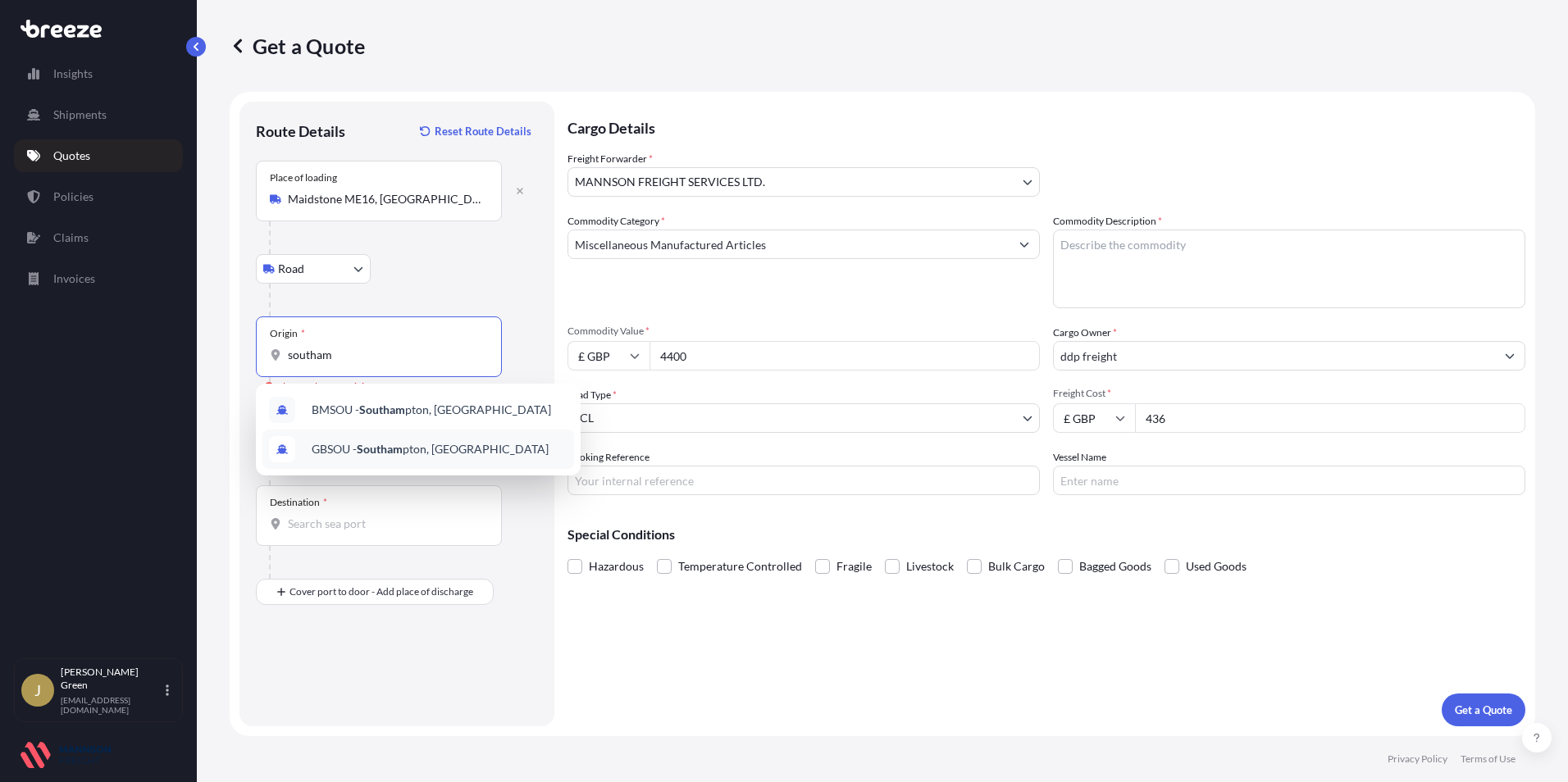
click at [438, 443] on span "GBSOU - Southam pton, [GEOGRAPHIC_DATA]" at bounding box center [431, 449] width 237 height 16
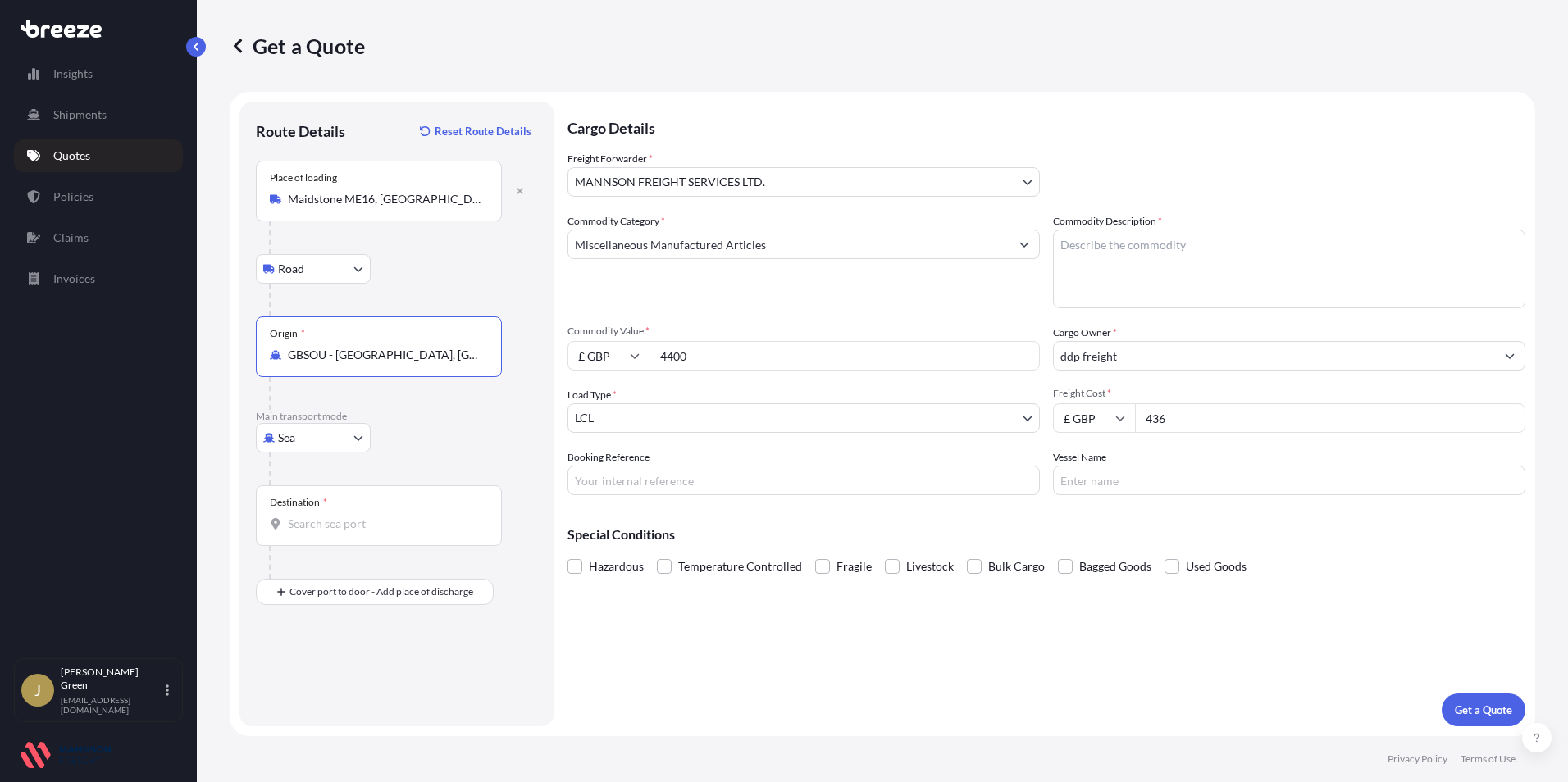
type input "GBSOU - [GEOGRAPHIC_DATA], [GEOGRAPHIC_DATA]"
click at [340, 525] on input "Destination *" at bounding box center [384, 524] width 193 height 16
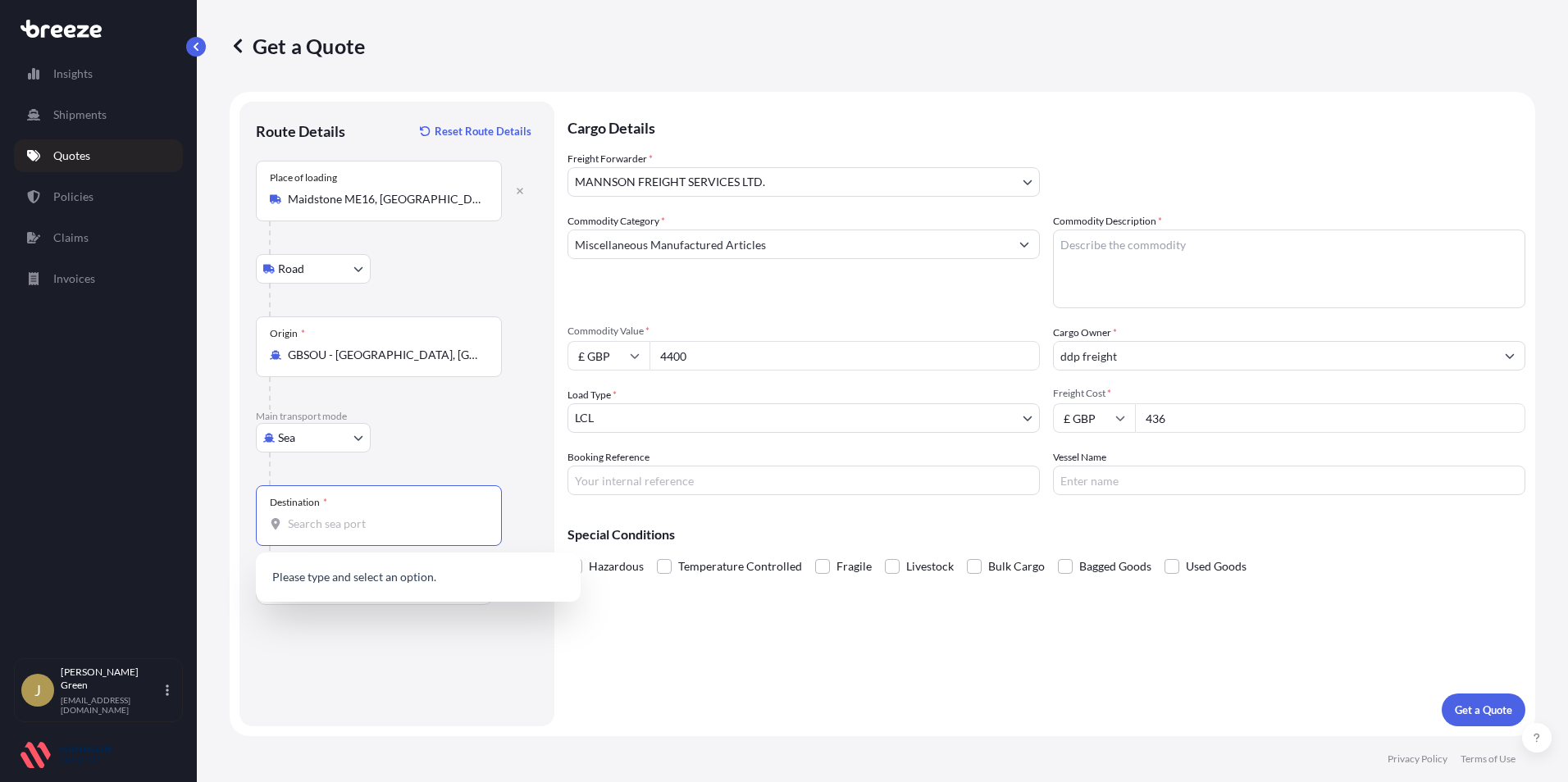
click at [386, 639] on div "Route Details Reset Route Details Place of loading [GEOGRAPHIC_DATA] Rail Origi…" at bounding box center [397, 414] width 282 height 592
click at [327, 532] on input "Destination * Please select a destination" at bounding box center [384, 524] width 193 height 16
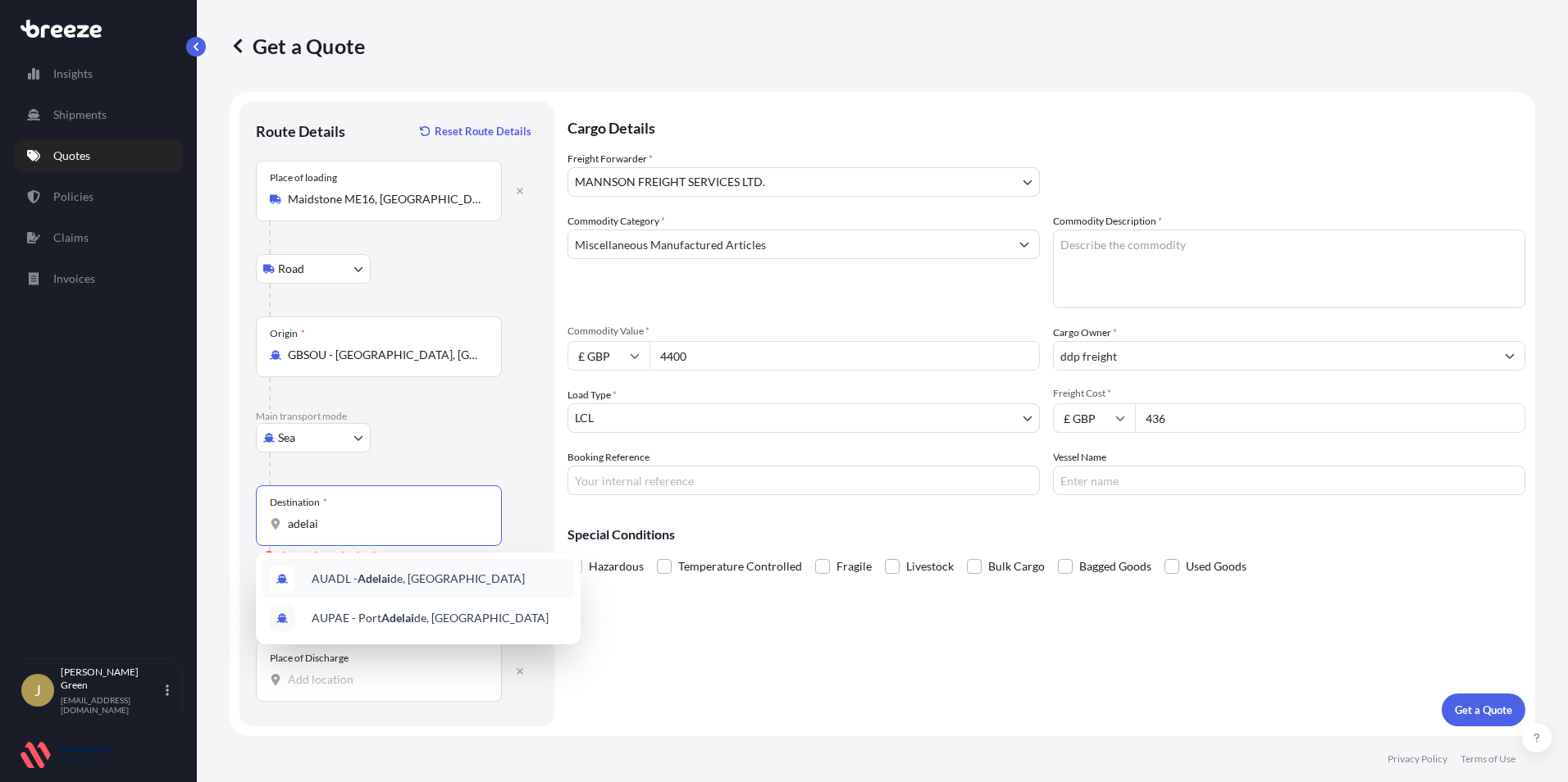
click at [394, 576] on span "AUADL - Adelai de, [GEOGRAPHIC_DATA]" at bounding box center [418, 578] width 213 height 16
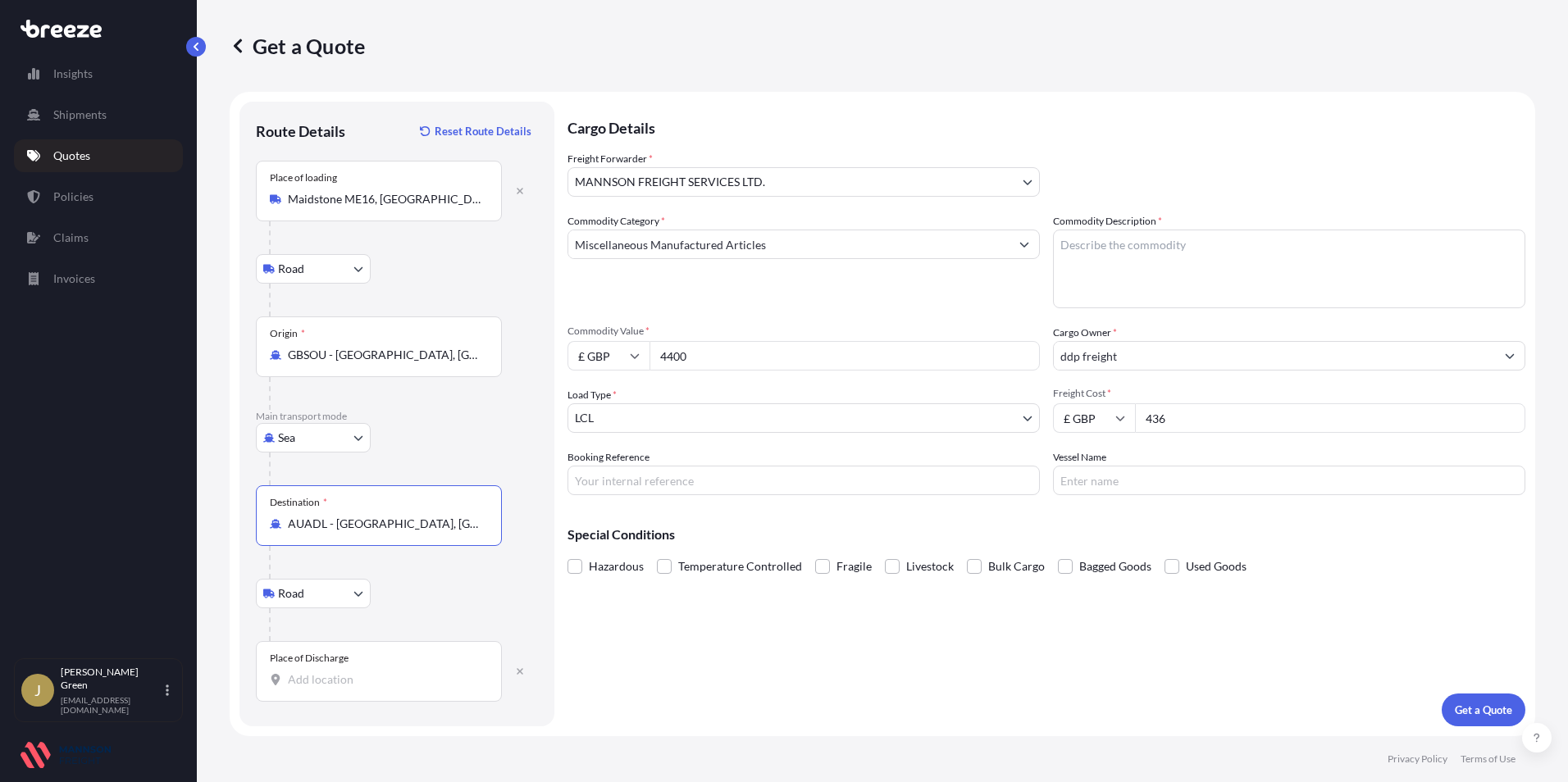
type input "AUADL - [GEOGRAPHIC_DATA], [GEOGRAPHIC_DATA]"
click at [330, 683] on input "Place of Discharge" at bounding box center [384, 680] width 193 height 16
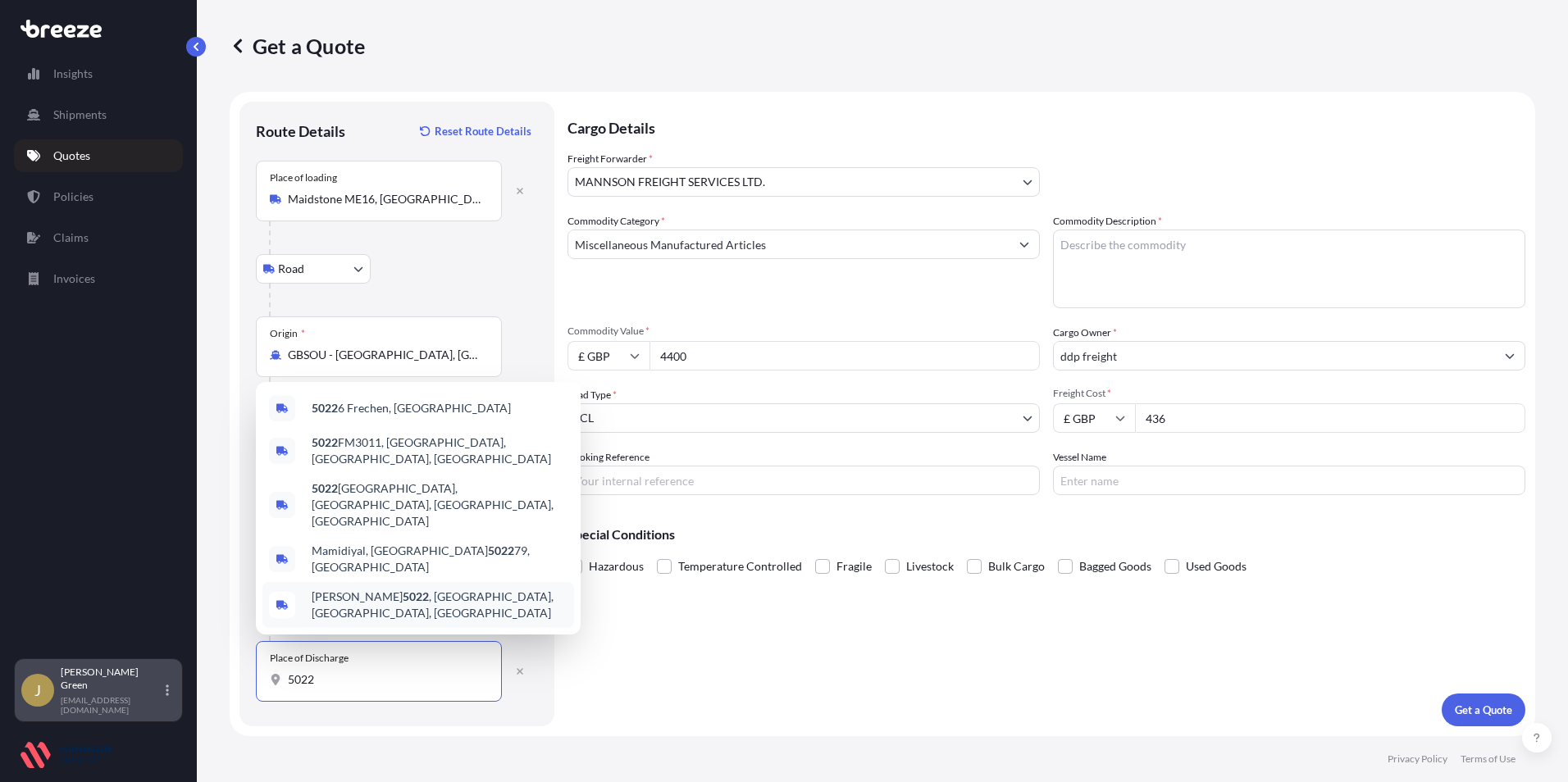
drag, startPoint x: 363, startPoint y: 680, endPoint x: 169, endPoint y: 680, distance: 194.0
click at [169, 680] on div "Insights Shipments Quotes Policies Claims Invoices J [PERSON_NAME] [EMAIL_ADDRE…" at bounding box center [784, 391] width 1568 height 782
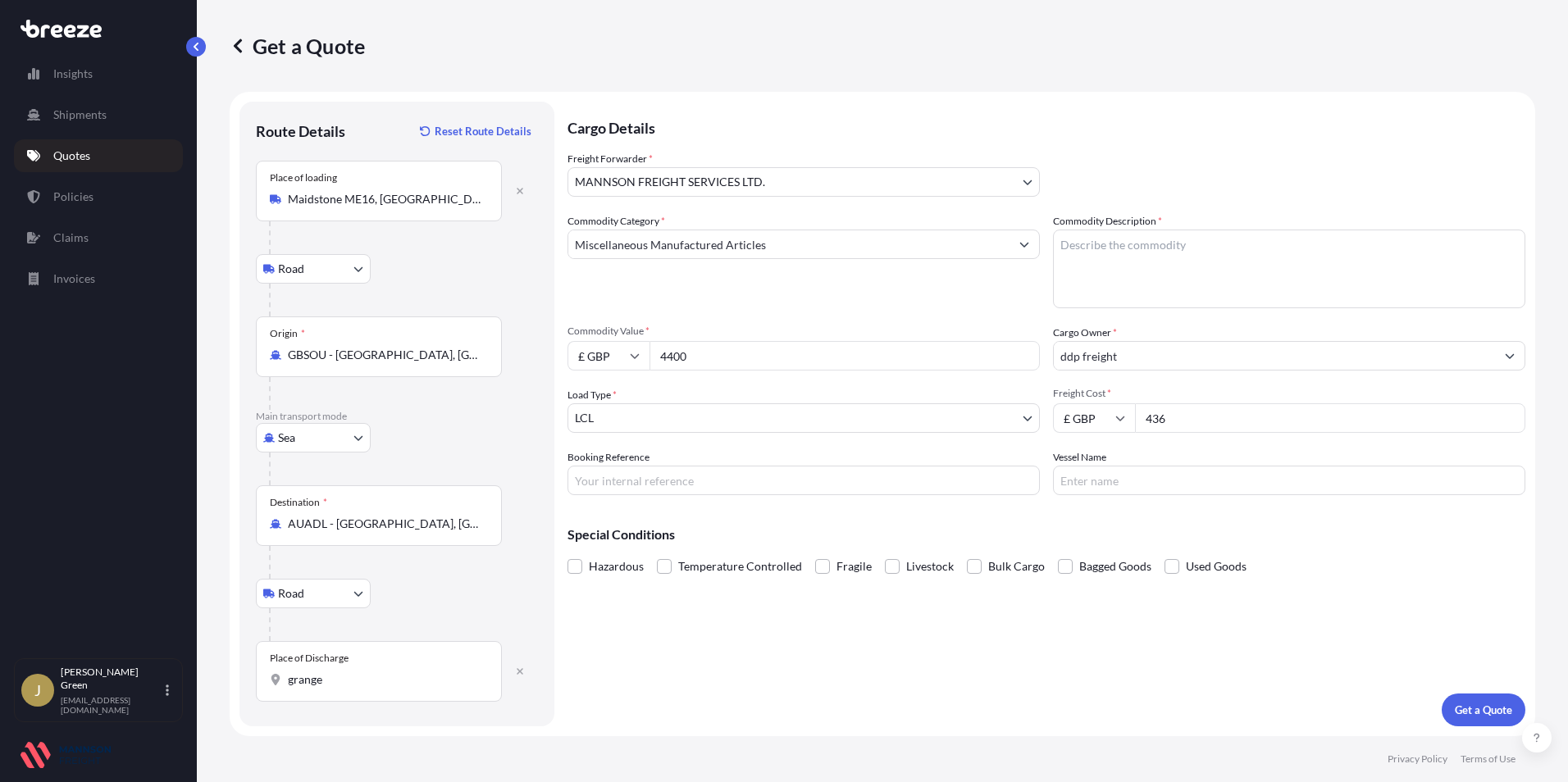
drag, startPoint x: 379, startPoint y: 688, endPoint x: 239, endPoint y: 674, distance: 140.7
click at [239, 674] on form "Route Details Reset Route Details Place of loading [GEOGRAPHIC_DATA] Rail Origi…" at bounding box center [882, 414] width 1306 height 644
click at [338, 675] on input "grange" at bounding box center [384, 680] width 193 height 16
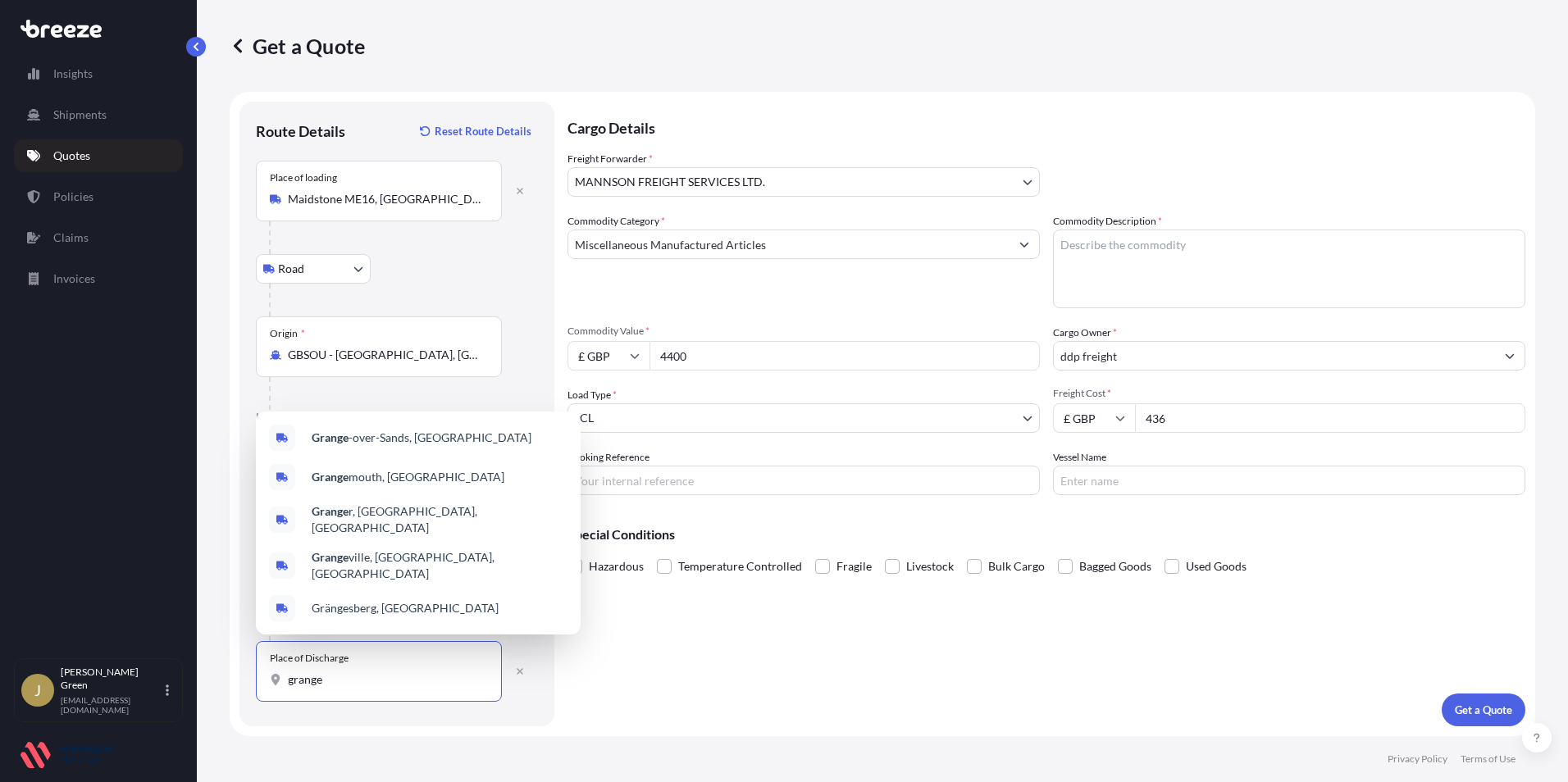
click at [339, 675] on input "grange" at bounding box center [384, 680] width 193 height 16
drag, startPoint x: 353, startPoint y: 694, endPoint x: 243, endPoint y: 647, distance: 119.6
click at [224, 688] on div "Get a Quote Route Details Reset Route Details Place of loading [GEOGRAPHIC_DATA…" at bounding box center [882, 368] width 1371 height 736
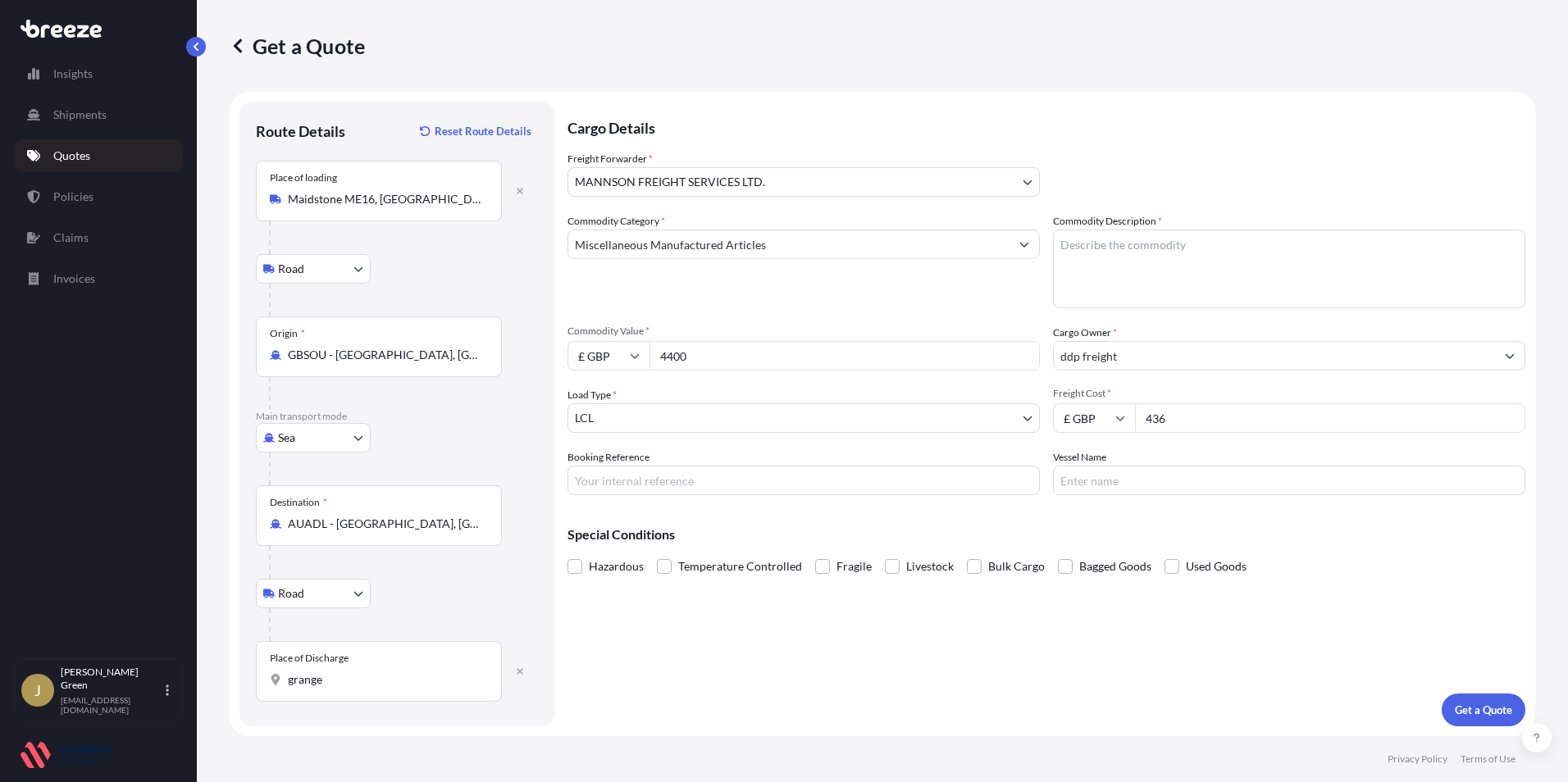
click at [340, 691] on div "Place of Discharge grange" at bounding box center [379, 671] width 246 height 61
click at [340, 688] on input "grange" at bounding box center [384, 680] width 193 height 16
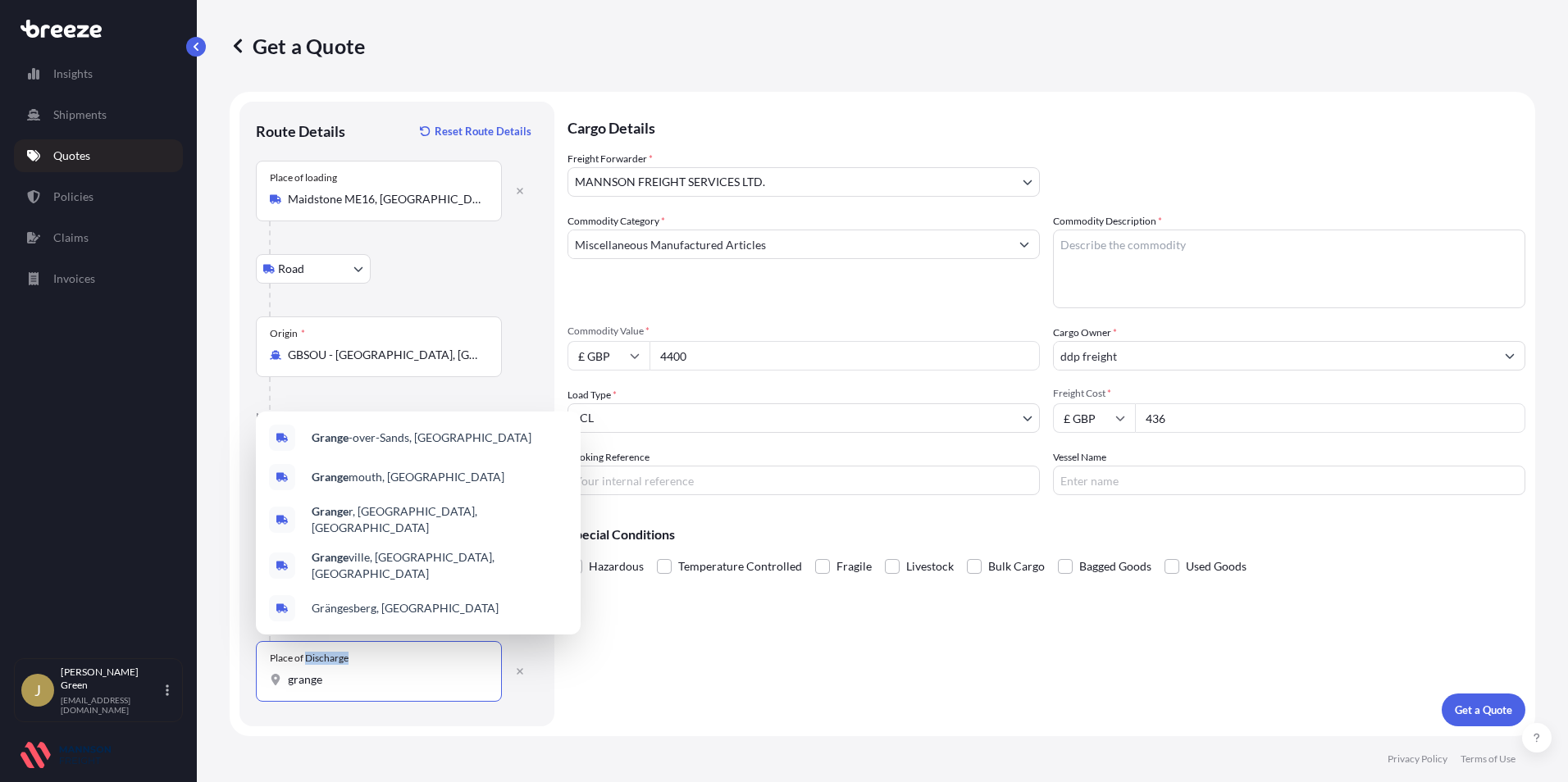
click at [340, 691] on div "Place of Discharge grange" at bounding box center [379, 671] width 246 height 61
click at [340, 688] on input "grange" at bounding box center [384, 680] width 193 height 16
drag, startPoint x: 340, startPoint y: 691, endPoint x: 317, endPoint y: 685, distance: 23.8
click at [317, 685] on input "grange" at bounding box center [384, 680] width 193 height 16
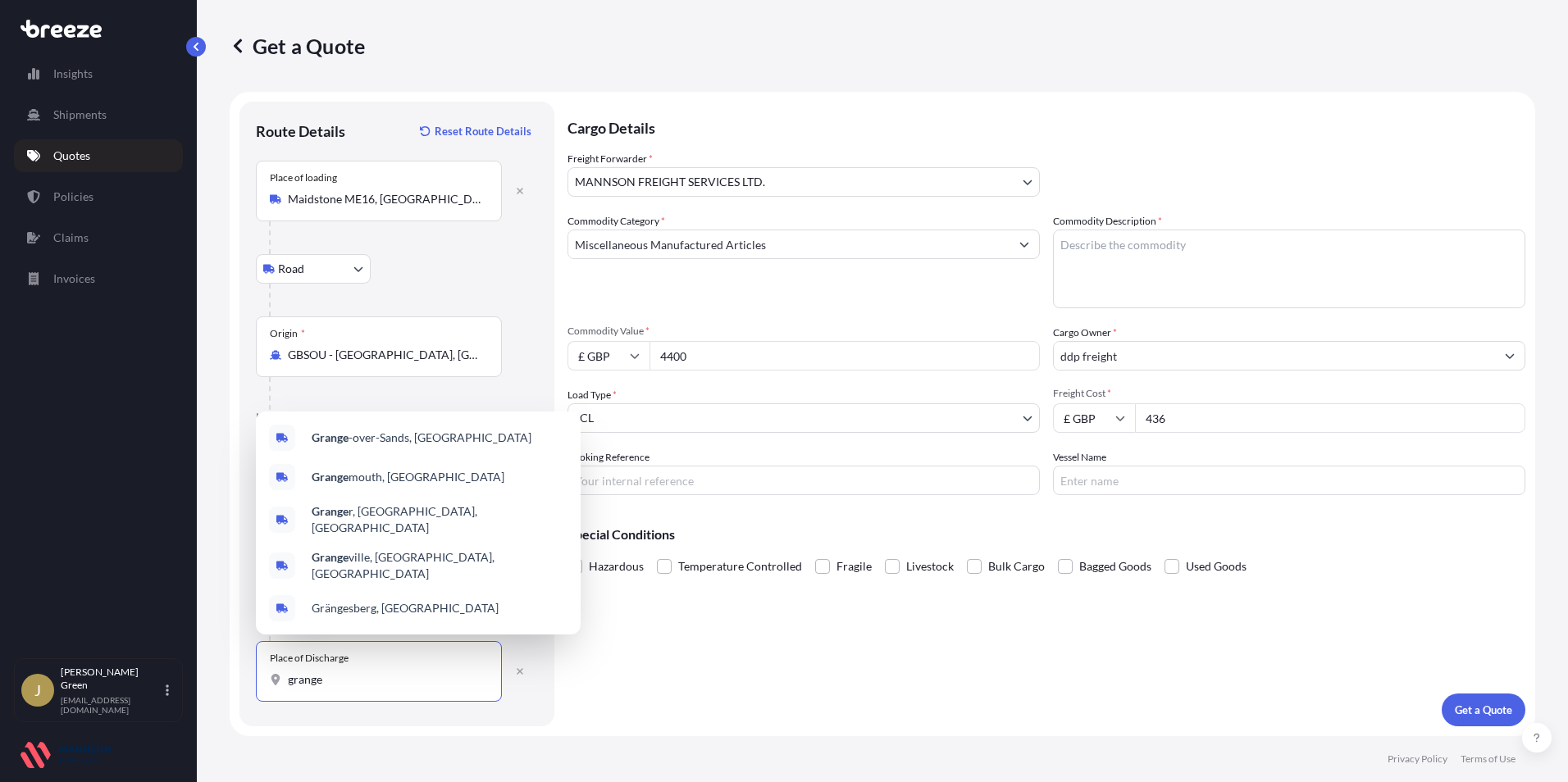
click at [314, 682] on input "grange" at bounding box center [384, 680] width 193 height 16
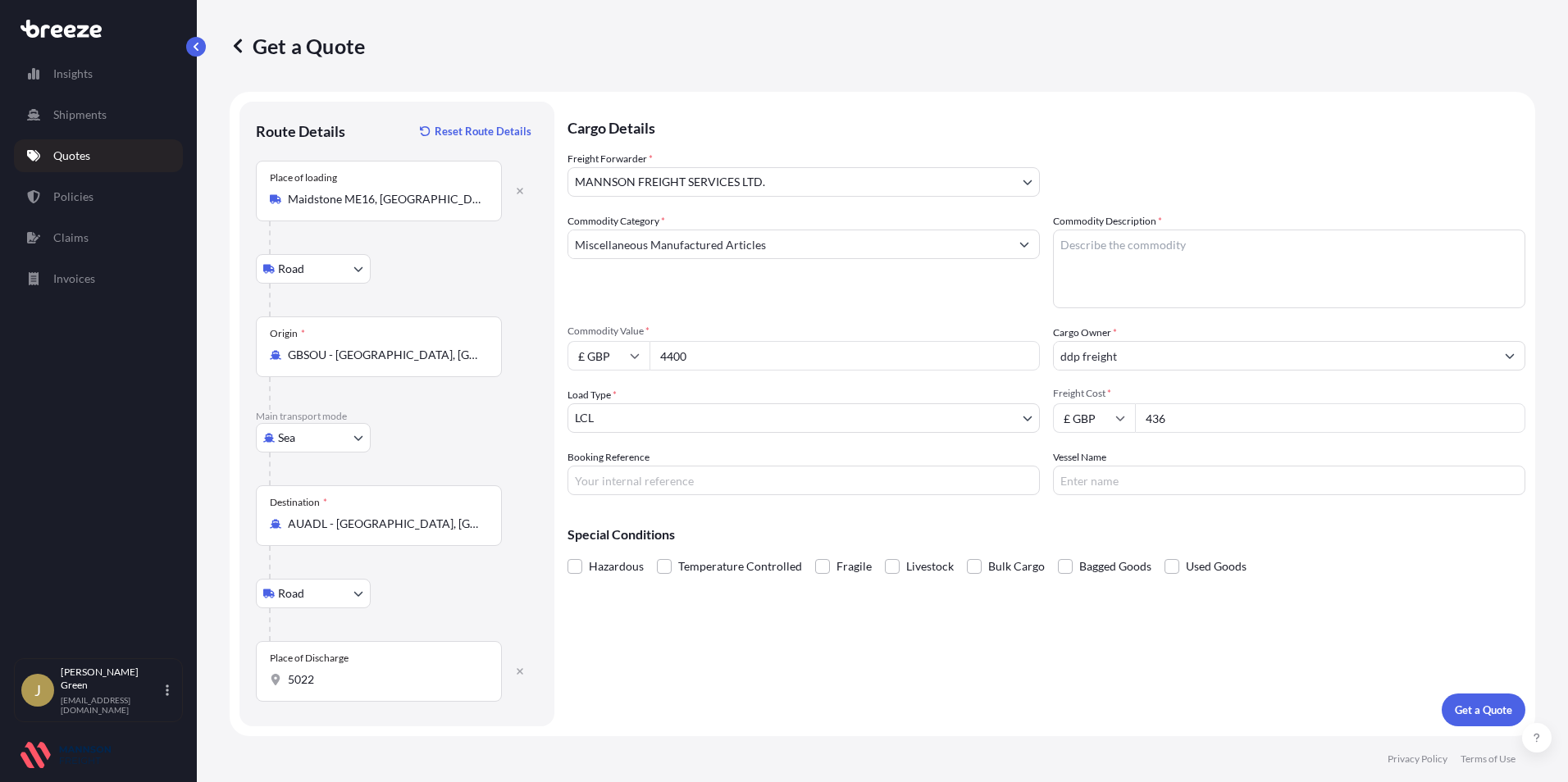
drag, startPoint x: 332, startPoint y: 688, endPoint x: 266, endPoint y: 684, distance: 66.1
click at [266, 684] on div "Place of Discharge 5022" at bounding box center [379, 671] width 246 height 61
click at [288, 684] on input "5022" at bounding box center [384, 680] width 193 height 16
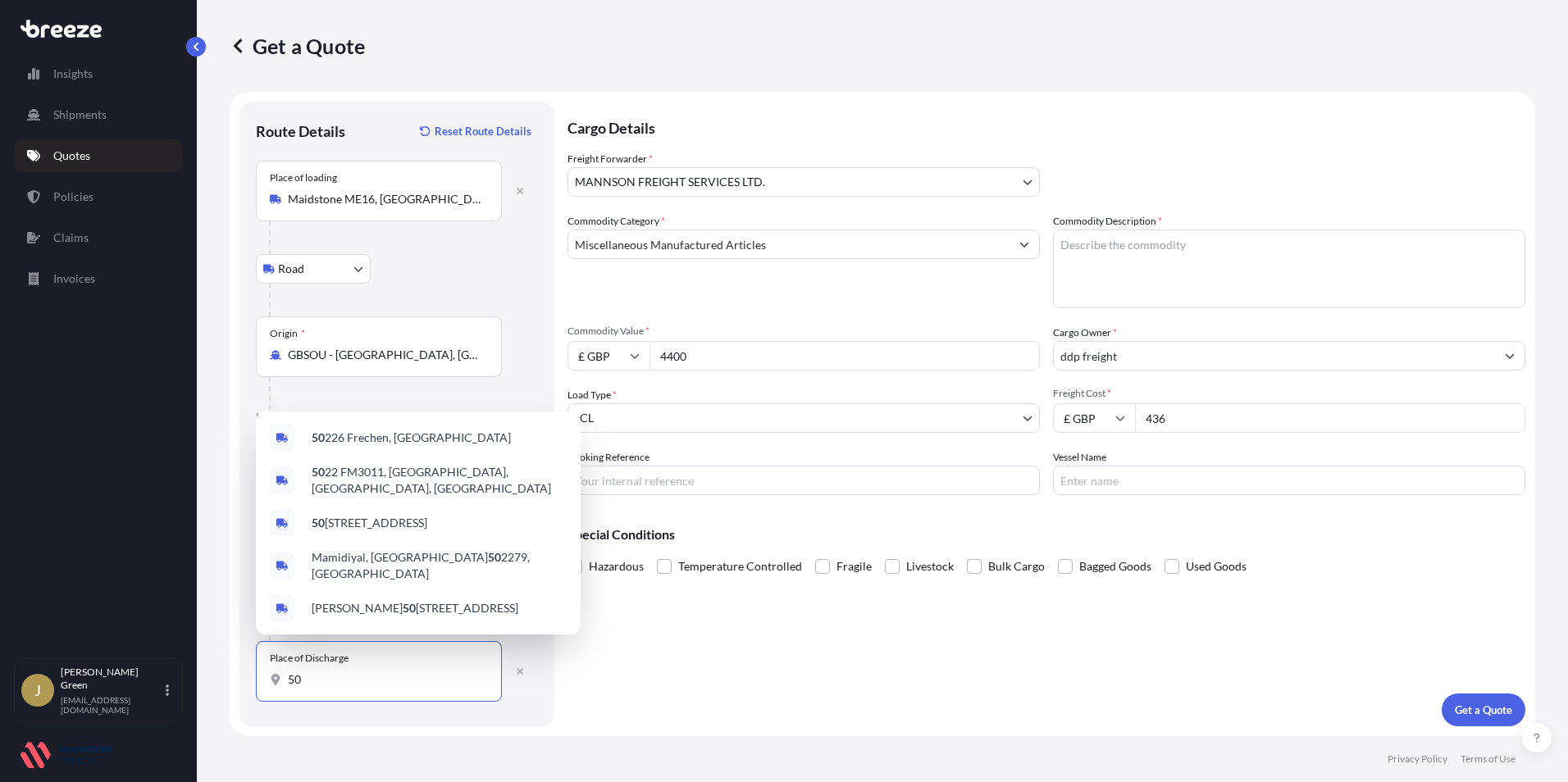
type input "5"
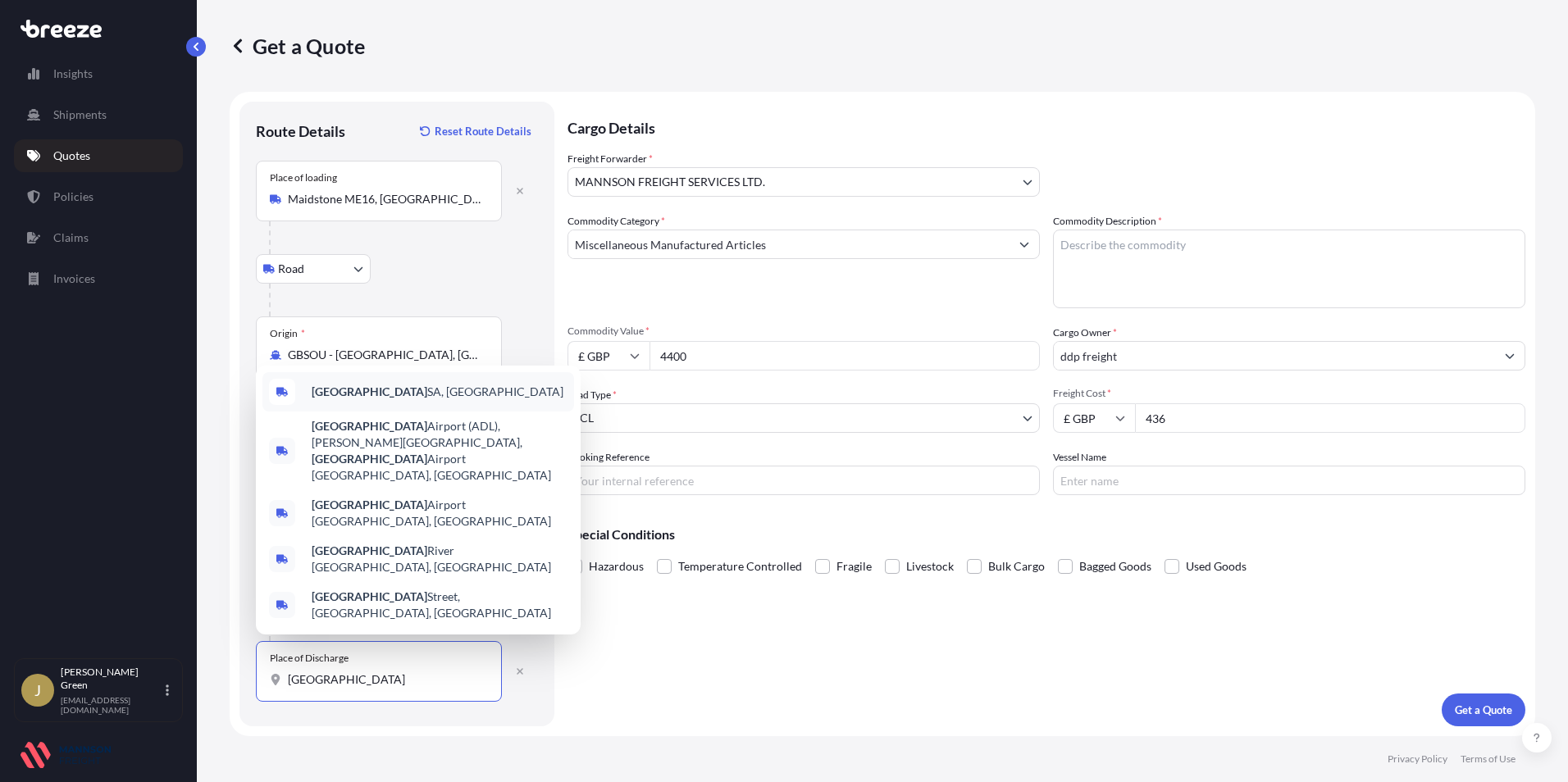
click at [423, 411] on div "[GEOGRAPHIC_DATA] SA, [GEOGRAPHIC_DATA]" at bounding box center [418, 391] width 312 height 39
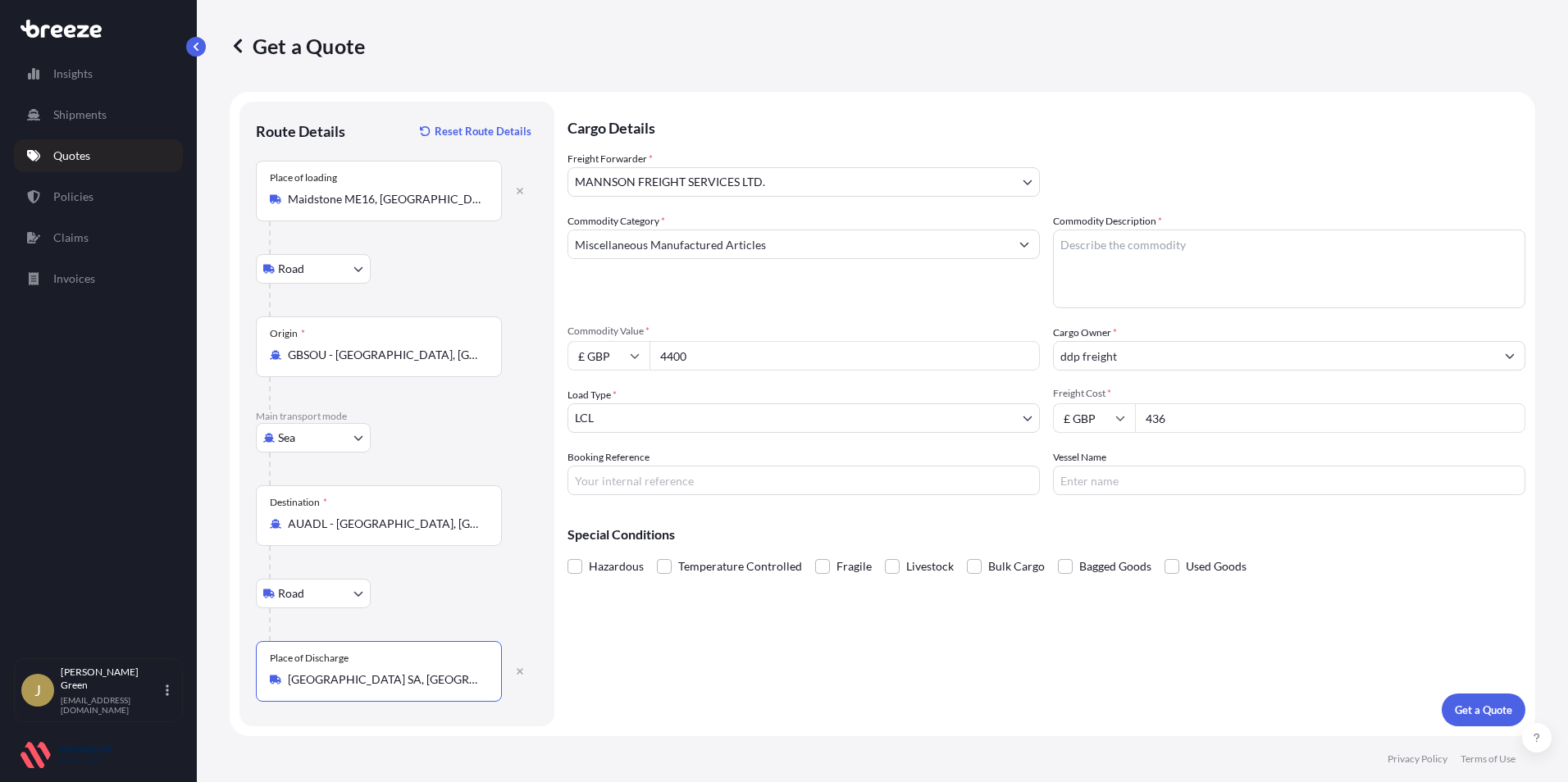
type input "[GEOGRAPHIC_DATA] SA, [GEOGRAPHIC_DATA]"
click at [1475, 703] on p "Get a Quote" at bounding box center [1484, 710] width 57 height 16
click at [1276, 270] on textarea "Commodity Description *" at bounding box center [1289, 268] width 472 height 79
type textarea "sports equipment"
click at [1504, 688] on div "Cargo Details Freight Forwarder * MANNSON FREIGHT SERVICES LTD. MANNSON FREIGHT…" at bounding box center [1046, 414] width 958 height 625
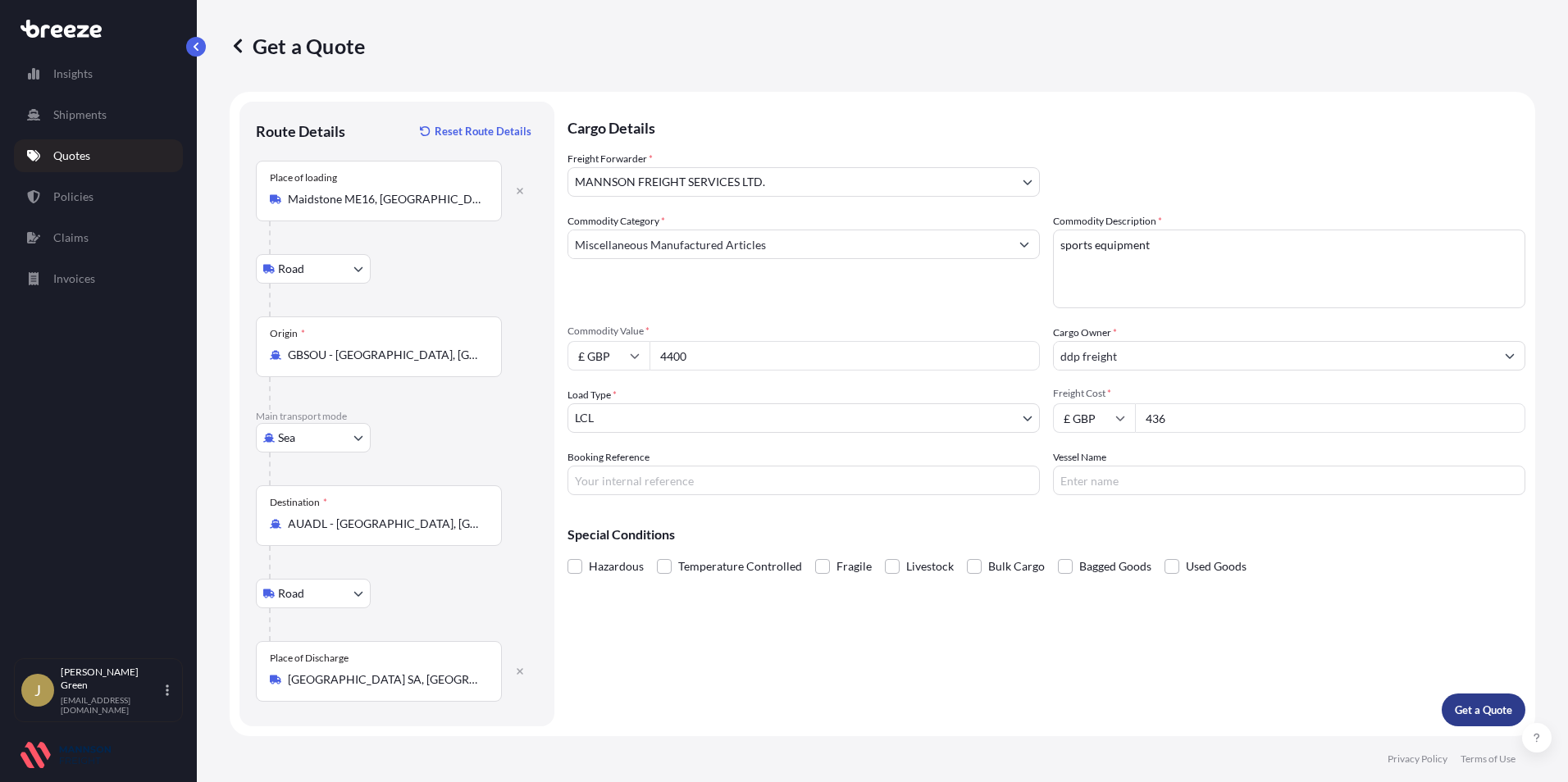
click at [1499, 701] on button "Get a Quote" at bounding box center [1484, 710] width 84 height 33
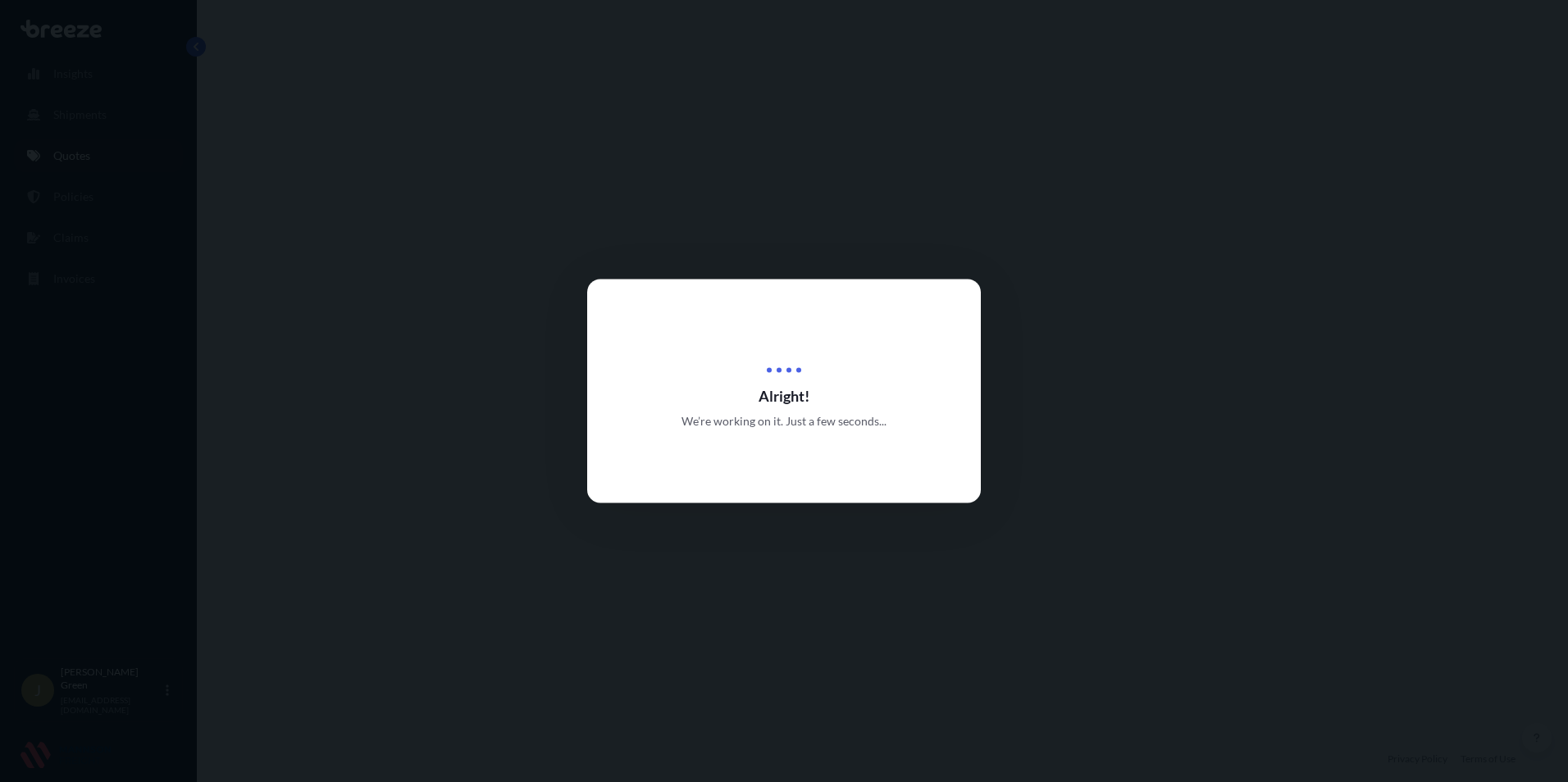
select select "Road"
select select "Sea"
select select "Road"
select select "31417"
select select "1"
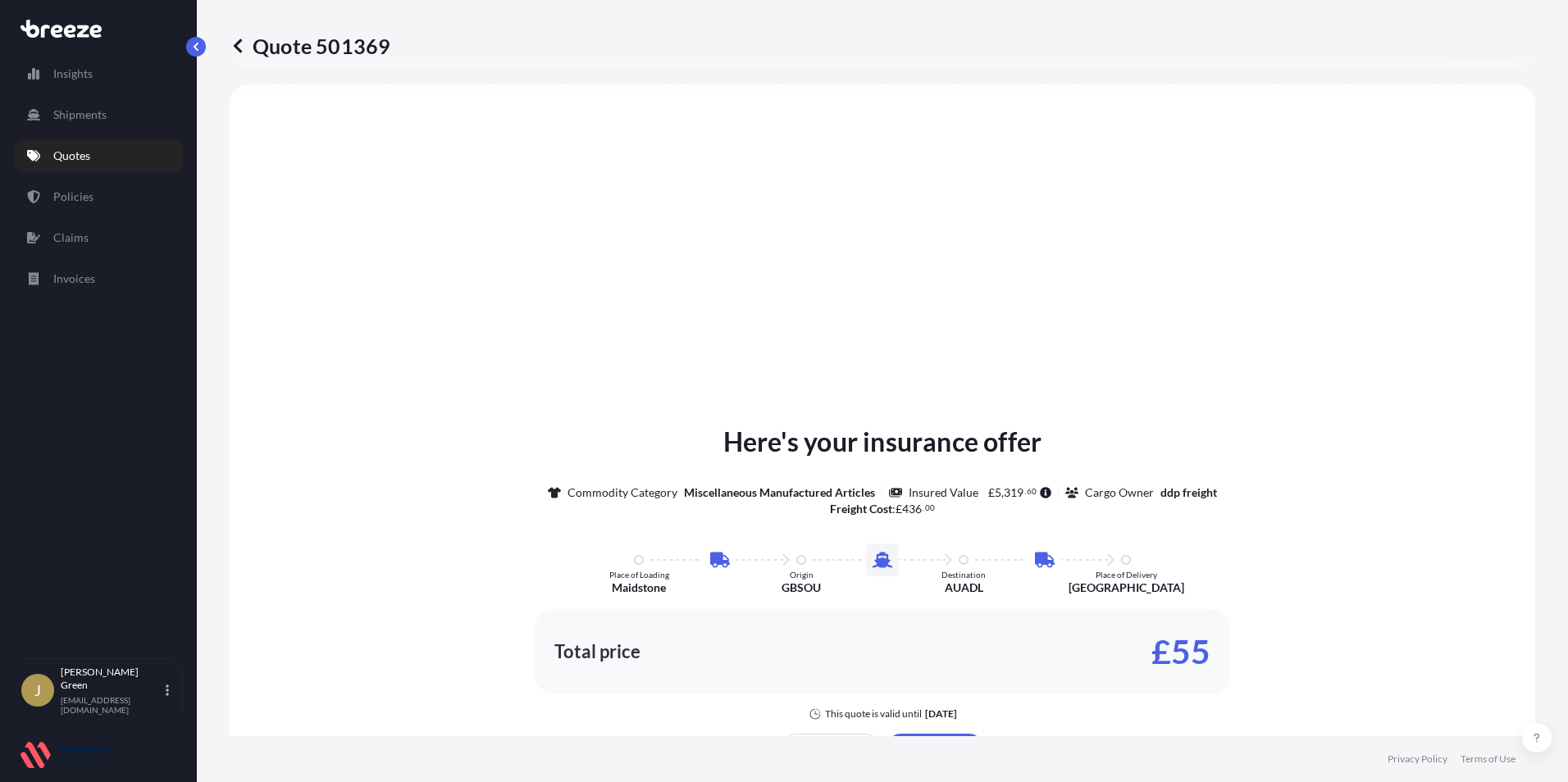
scroll to position [656, 0]
